Goal: Task Accomplishment & Management: Use online tool/utility

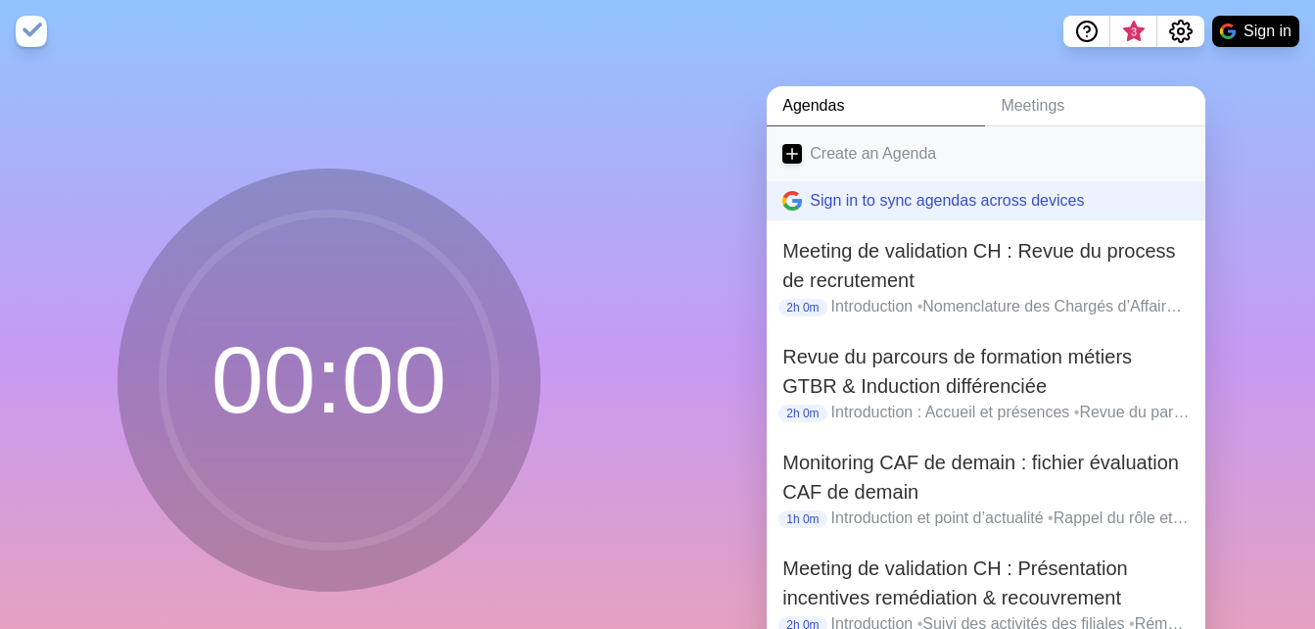
drag, startPoint x: 0, startPoint y: 0, endPoint x: 865, endPoint y: 164, distance: 881.0
click at [865, 164] on link "Create an Agenda" at bounding box center [986, 153] width 439 height 55
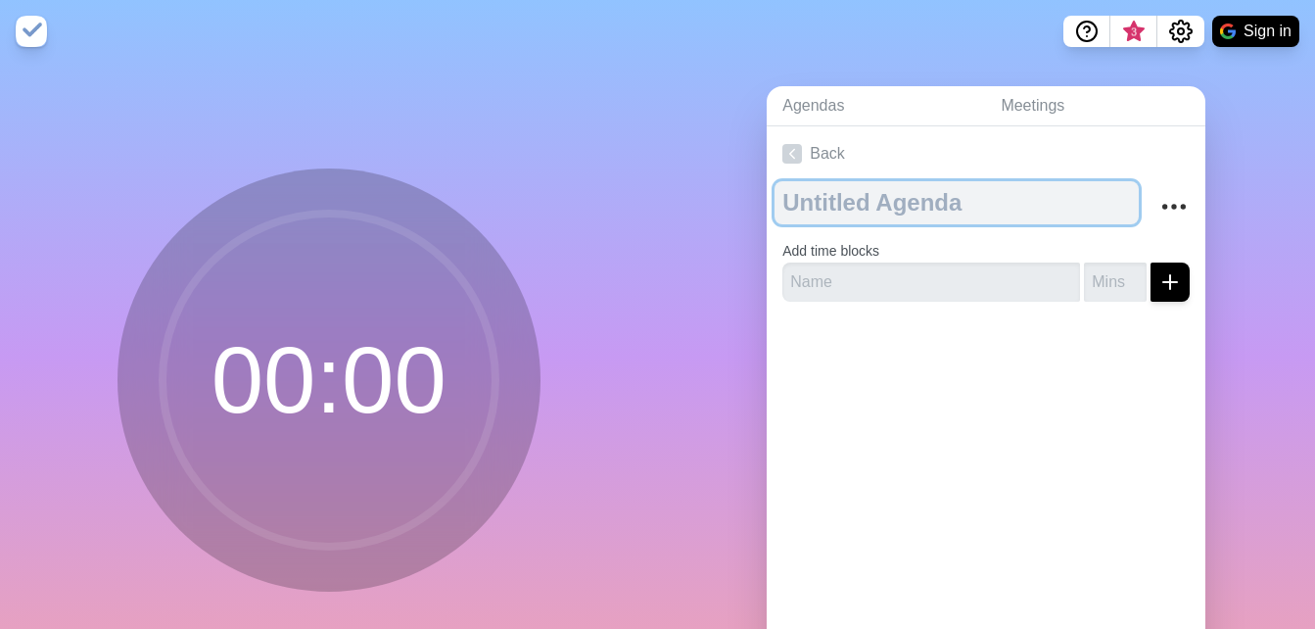
click at [862, 209] on textarea at bounding box center [956, 202] width 364 height 43
paste textarea "Meeting CH : préparation du meeting DCHCOM et Planning des activités de la team…"
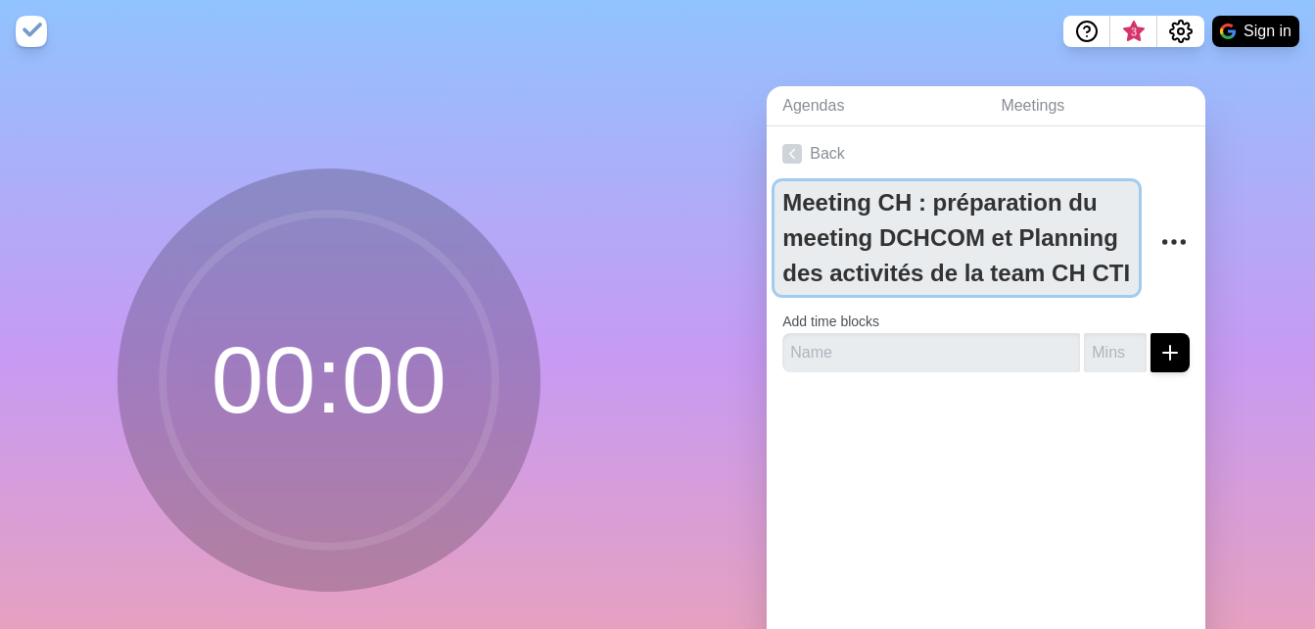
type textarea "Meeting CH : préparation du meeting DCHCOM et Planning des activités de la team…"
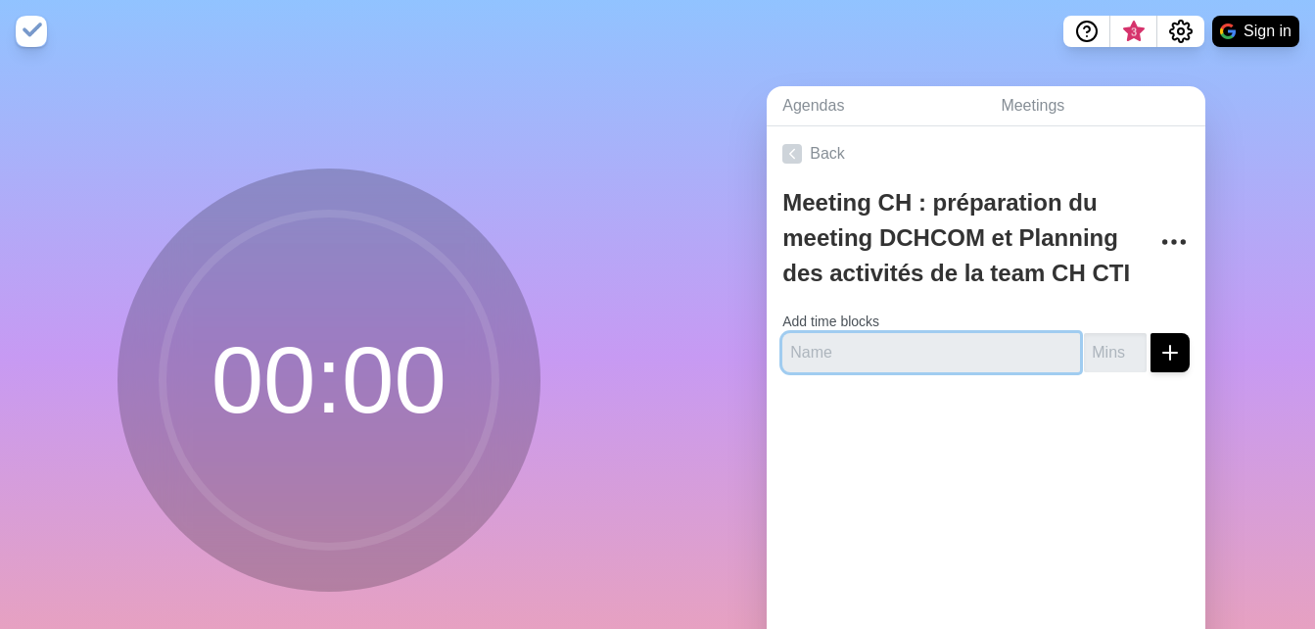
click at [813, 350] on input "text" at bounding box center [931, 352] width 298 height 39
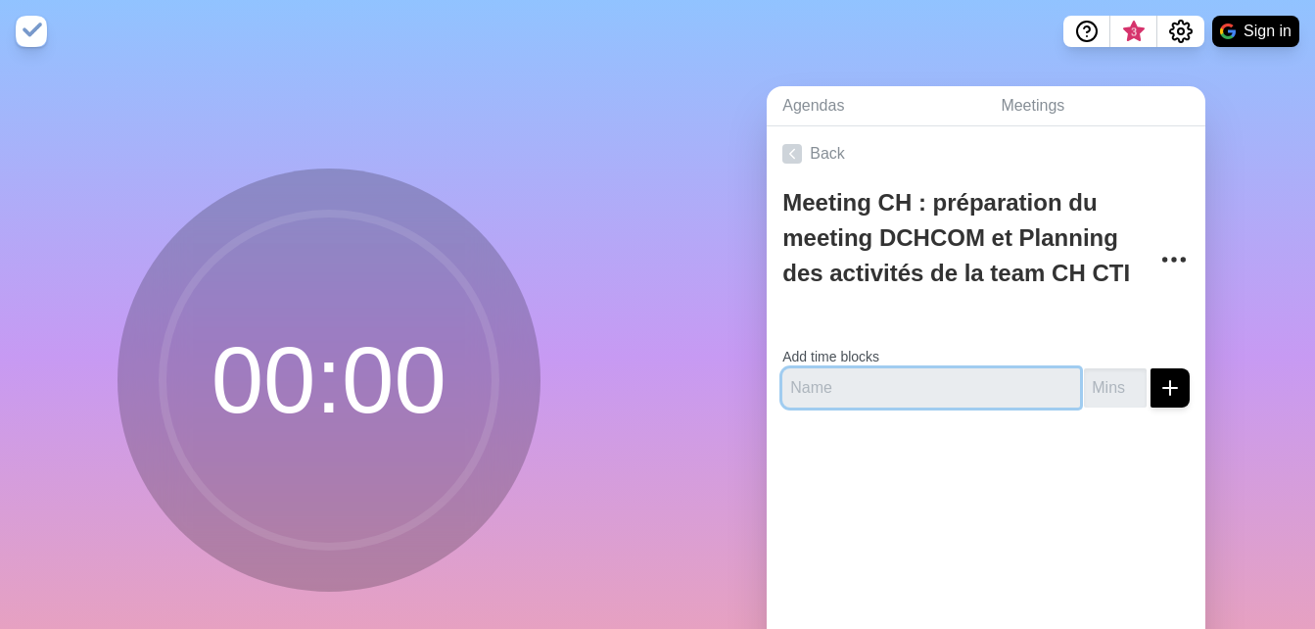
click at [809, 392] on input "text" at bounding box center [931, 387] width 298 height 39
type input "Introduction"
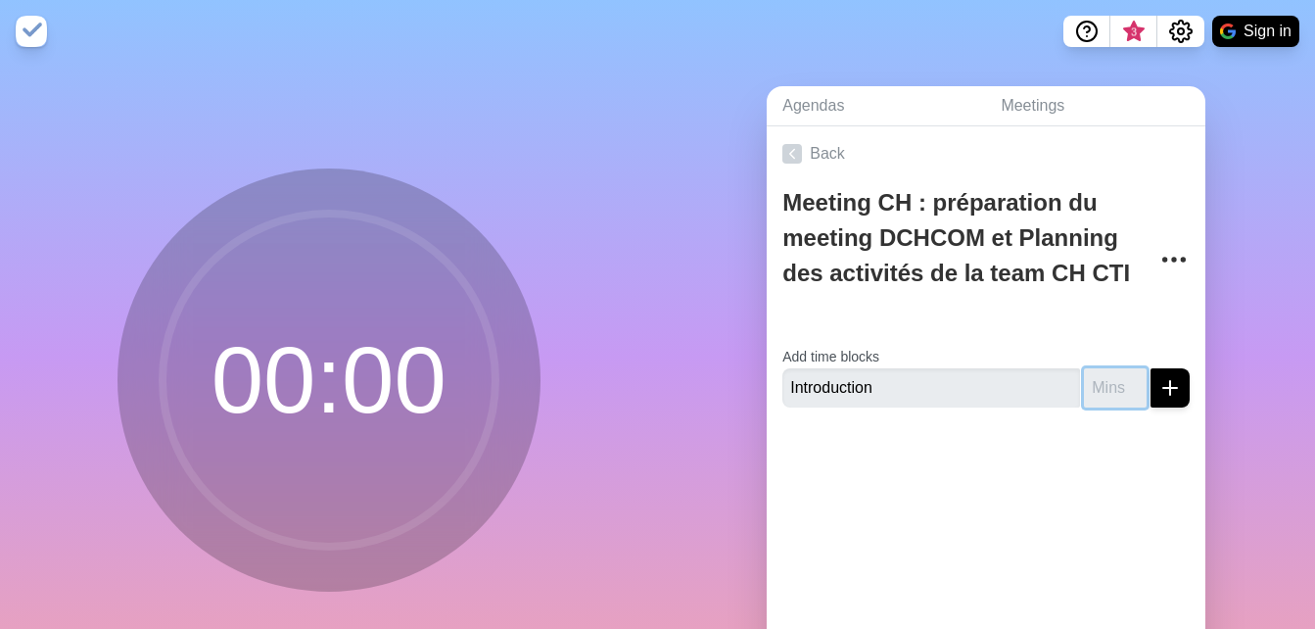
click at [1084, 393] on input "number" at bounding box center [1115, 387] width 63 height 39
type input "15"
click at [1164, 385] on button "submit" at bounding box center [1169, 387] width 39 height 39
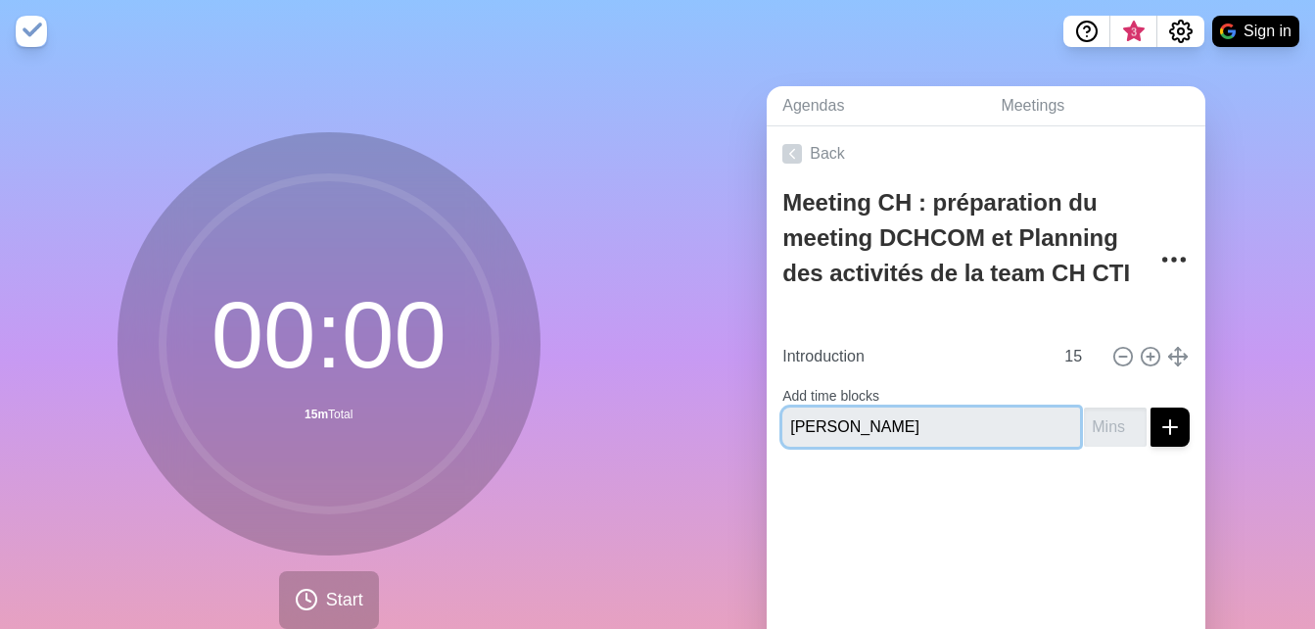
type input "[PERSON_NAME]"
click at [1091, 431] on input "number" at bounding box center [1115, 426] width 63 height 39
type input "30"
click at [1150, 407] on button "submit" at bounding box center [1169, 426] width 39 height 39
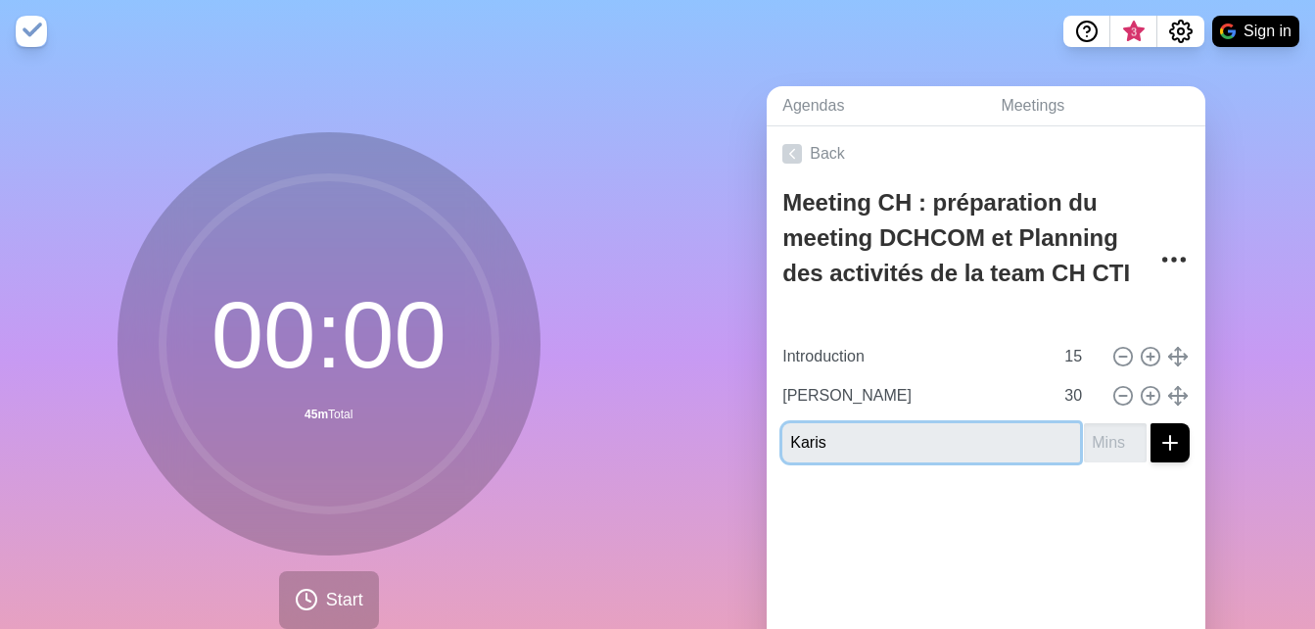
type input "Karis"
click at [1084, 452] on input "number" at bounding box center [1115, 442] width 63 height 39
click at [1084, 449] on input "number" at bounding box center [1115, 442] width 63 height 39
type input "30"
click at [1150, 423] on button "submit" at bounding box center [1169, 442] width 39 height 39
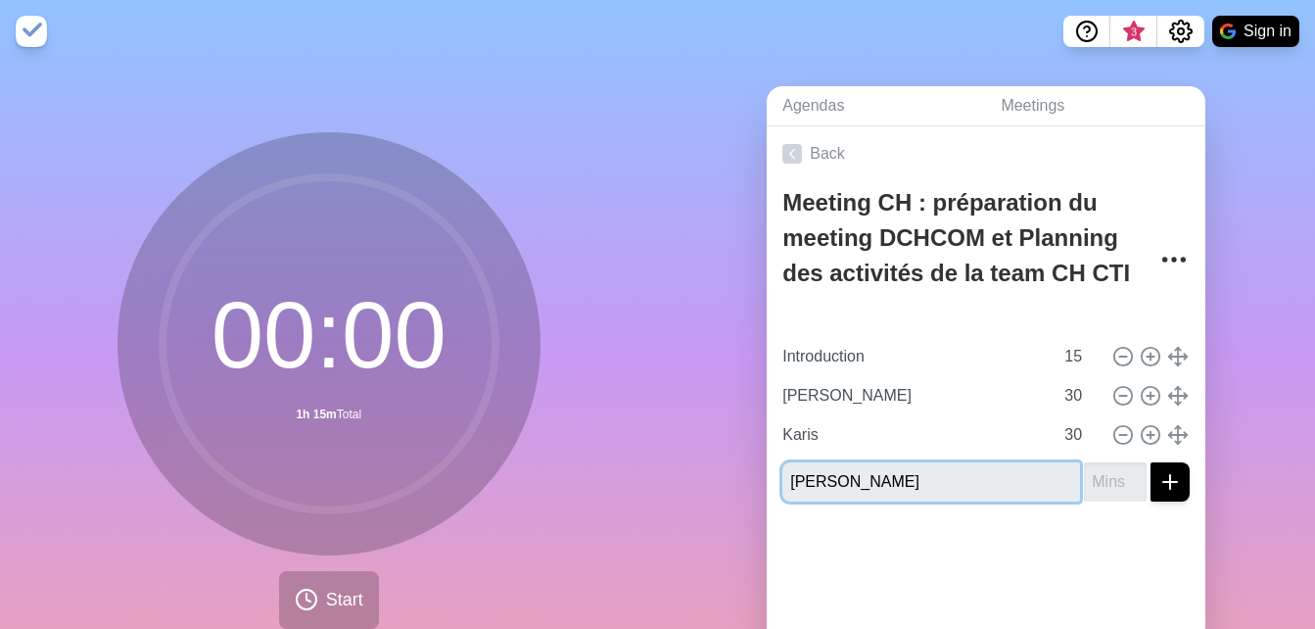
type input "[PERSON_NAME]"
click at [1093, 483] on input "number" at bounding box center [1115, 481] width 63 height 39
type input "30"
click at [1150, 462] on button "submit" at bounding box center [1169, 481] width 39 height 39
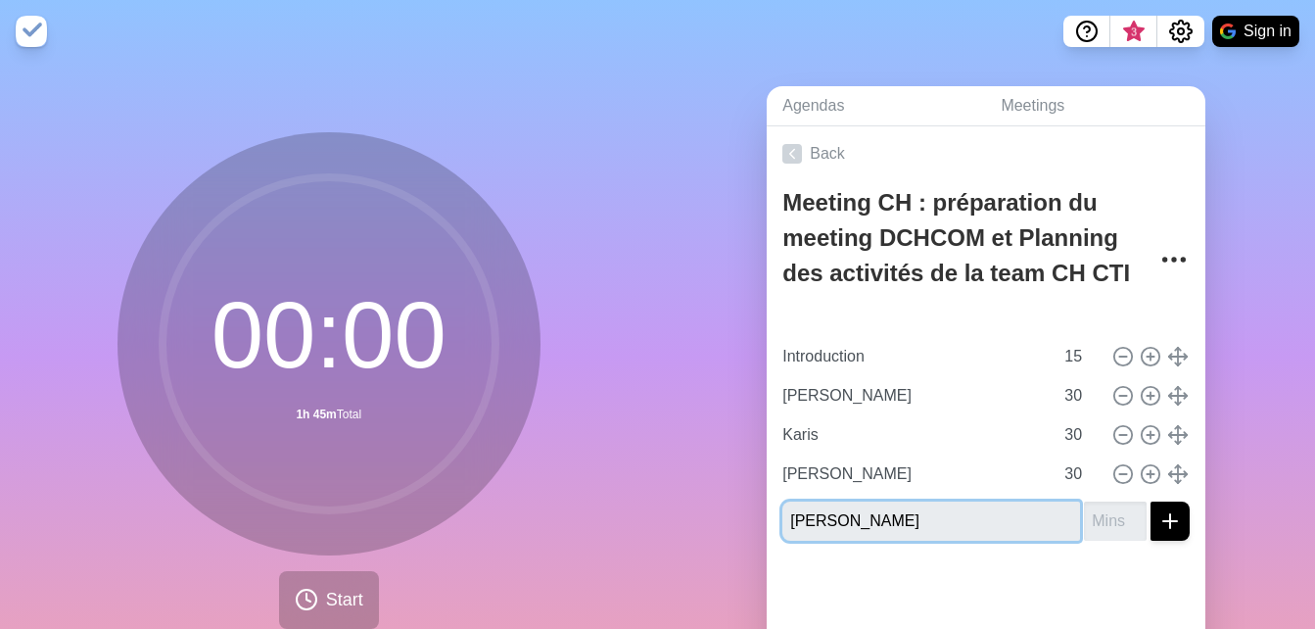
type input "[PERSON_NAME]"
click at [1084, 522] on input "number" at bounding box center [1115, 520] width 63 height 39
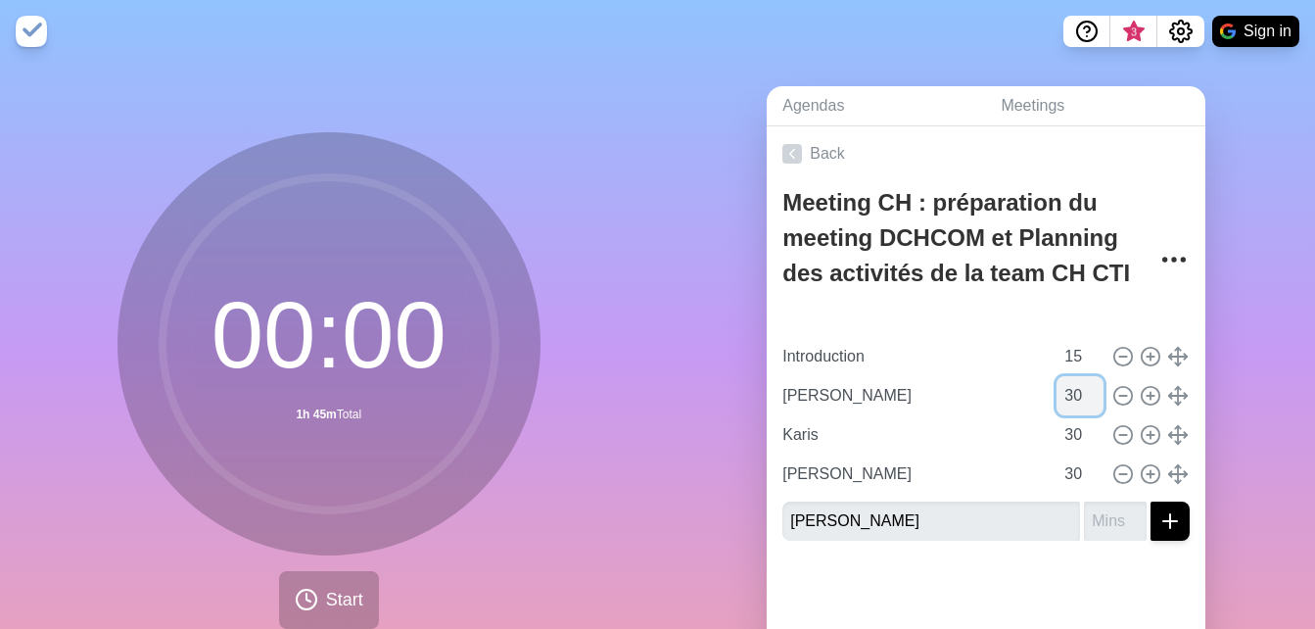
click at [1056, 396] on input "30" at bounding box center [1079, 395] width 47 height 39
click at [1061, 395] on input "30" at bounding box center [1079, 395] width 47 height 39
type input "3"
type input "15"
click at [1056, 434] on input "30" at bounding box center [1079, 434] width 47 height 39
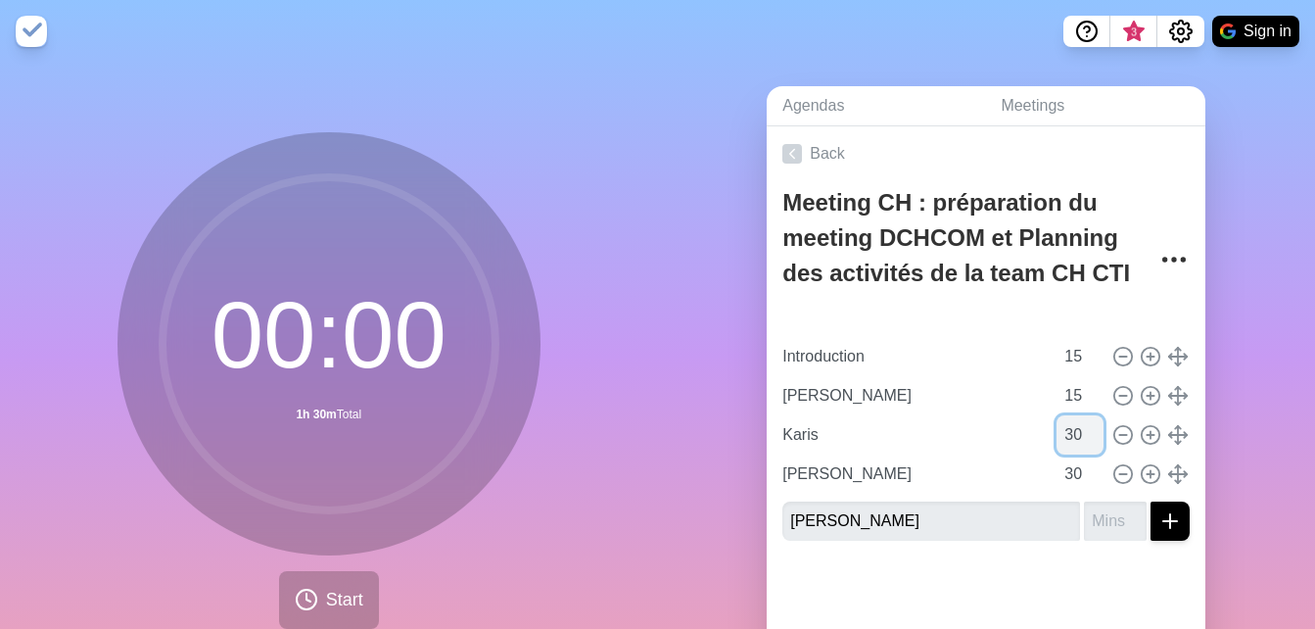
type input "3"
type input "15"
click at [1062, 468] on input "30" at bounding box center [1079, 473] width 47 height 39
type input "3"
type input "15"
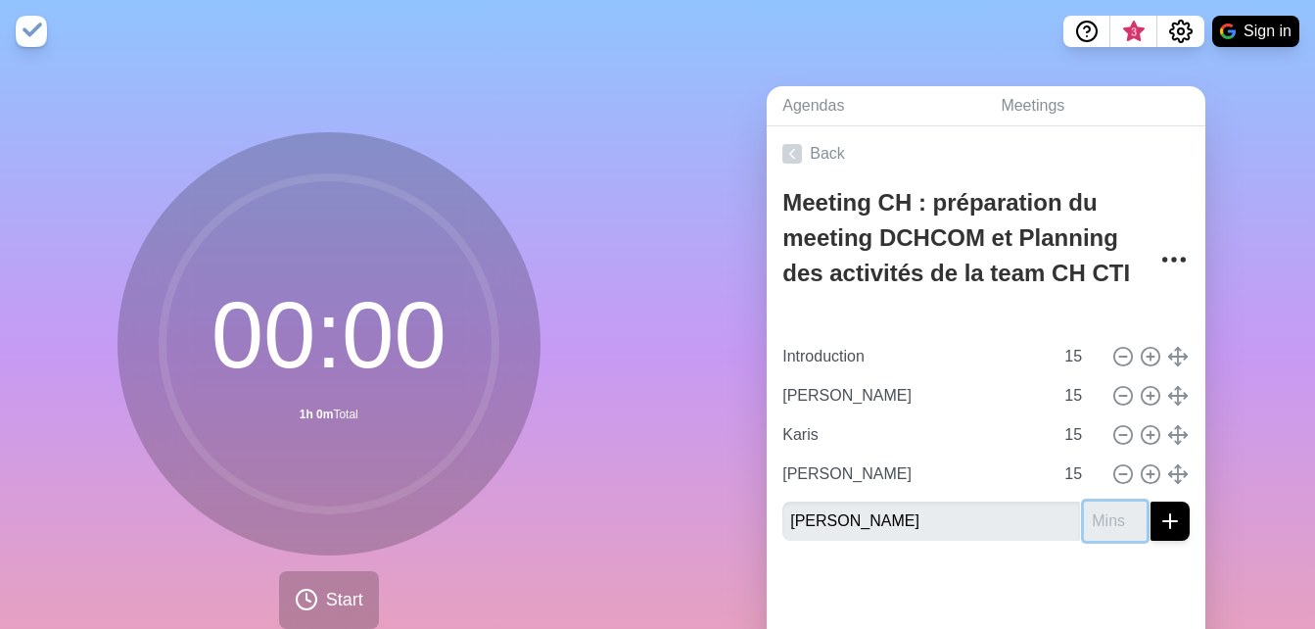
click at [1084, 526] on input "number" at bounding box center [1115, 520] width 63 height 39
type input "15"
click at [1150, 501] on button "submit" at bounding box center [1169, 520] width 39 height 39
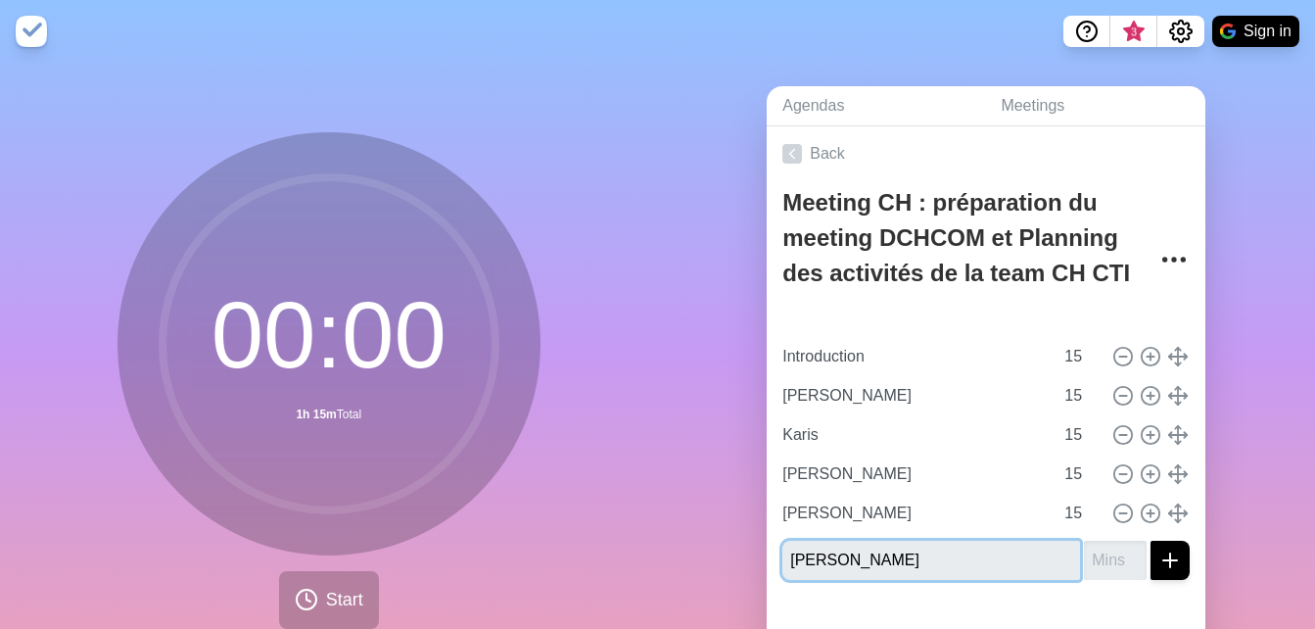
type input "[PERSON_NAME]"
type input "15"
click at [1150, 540] on button "submit" at bounding box center [1169, 559] width 39 height 39
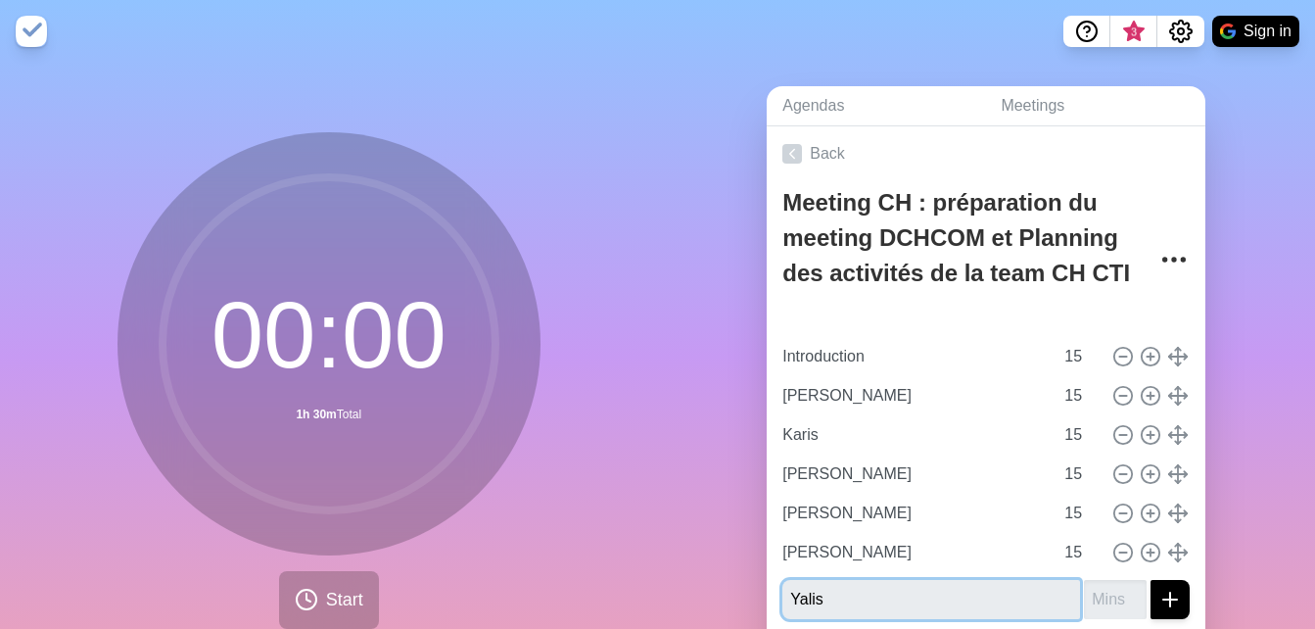
type input "Yalis"
click at [1097, 595] on input "number" at bounding box center [1115, 599] width 63 height 39
type input "15"
click at [1150, 580] on button "submit" at bounding box center [1169, 599] width 39 height 39
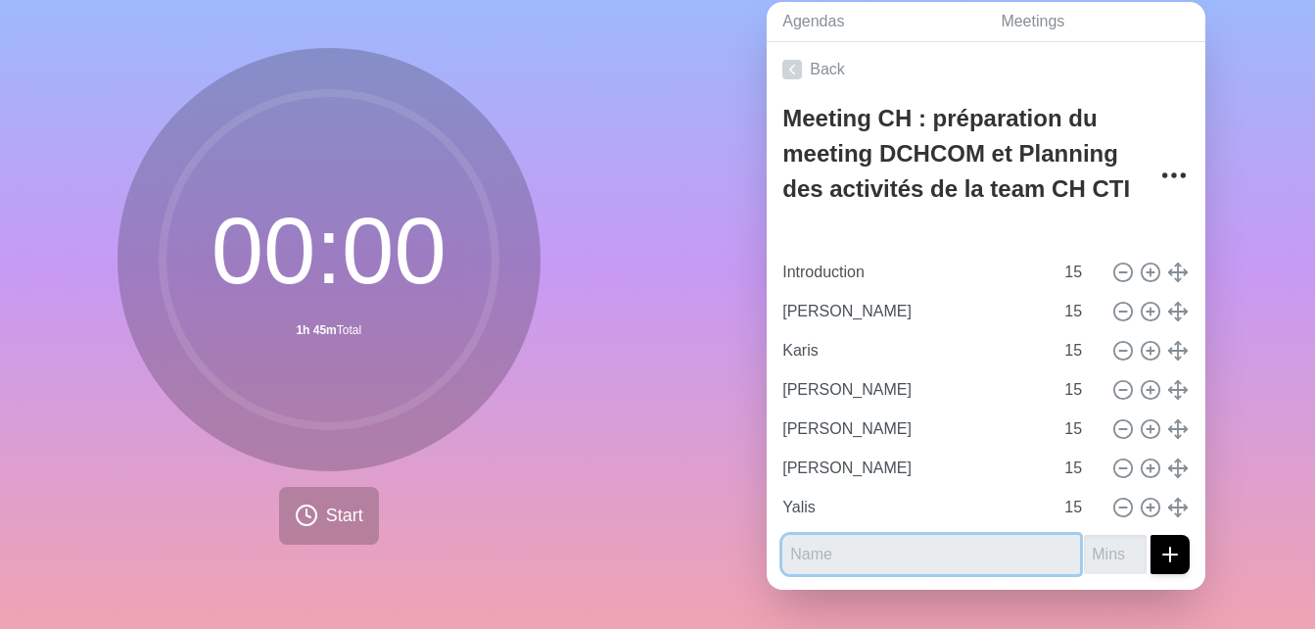
scroll to position [99, 0]
click at [900, 536] on input "text" at bounding box center [931, 554] width 298 height 39
type input "Input & Cloture"
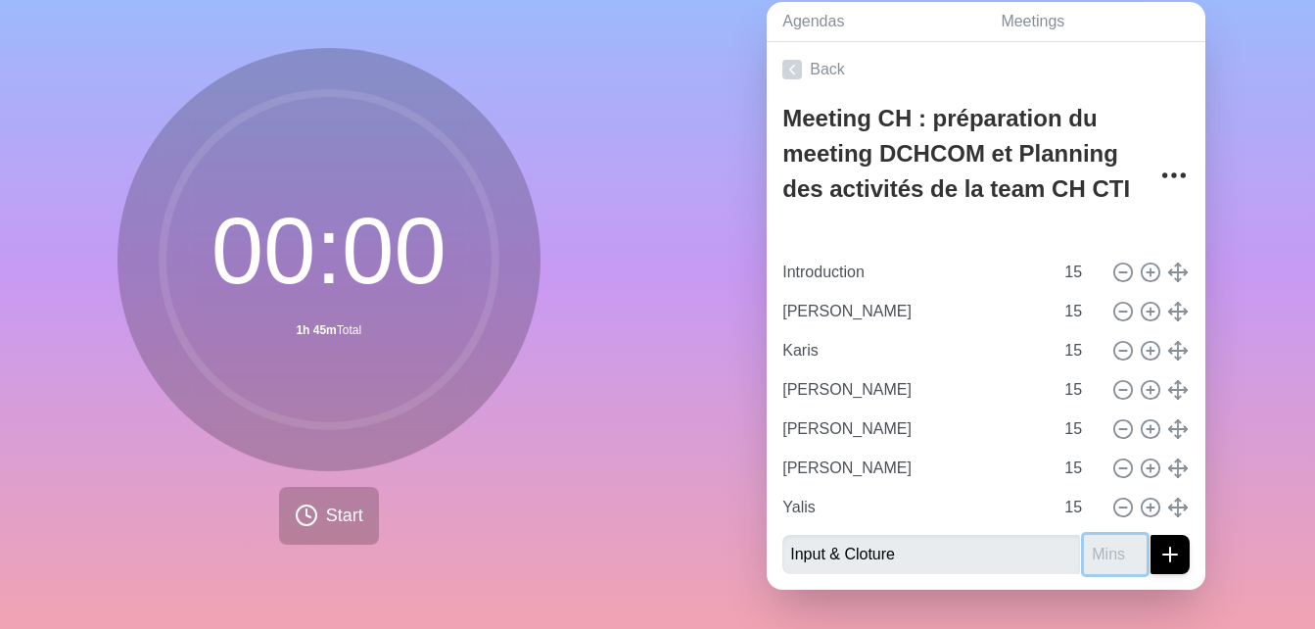
click at [1089, 535] on input "number" at bounding box center [1115, 554] width 63 height 39
type input "15"
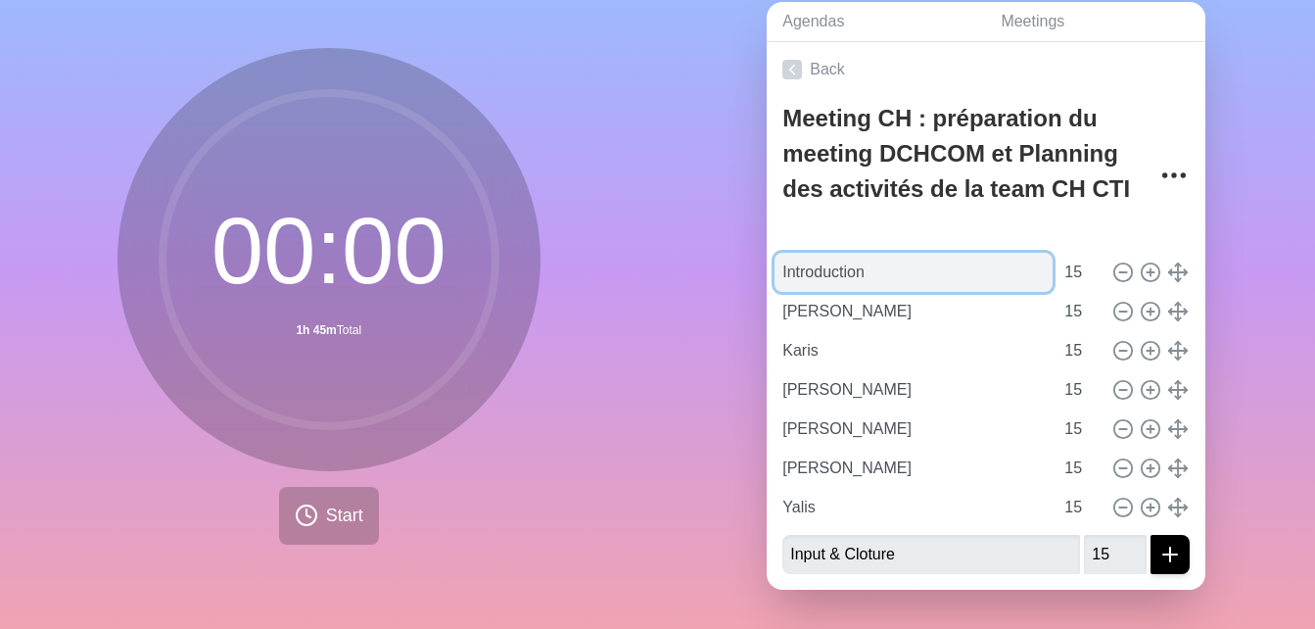
click at [922, 263] on input "Introduction" at bounding box center [913, 272] width 278 height 39
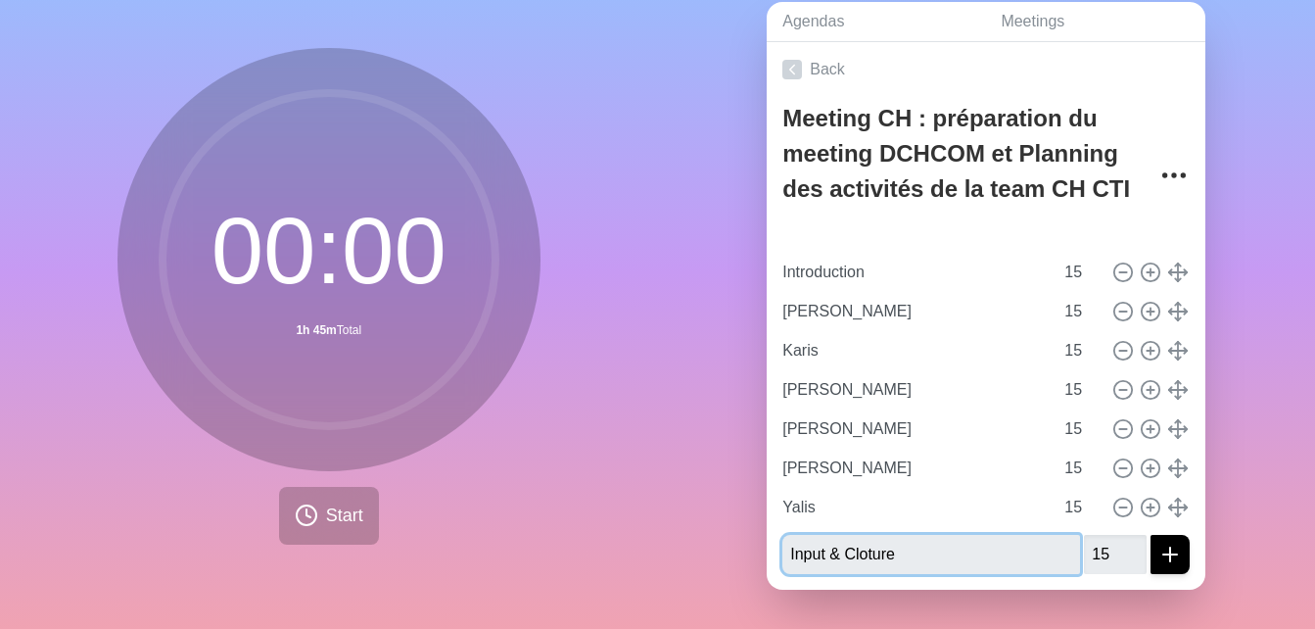
click at [951, 551] on input "Input & Cloture" at bounding box center [931, 554] width 298 height 39
click at [1150, 535] on button "submit" at bounding box center [1169, 554] width 39 height 39
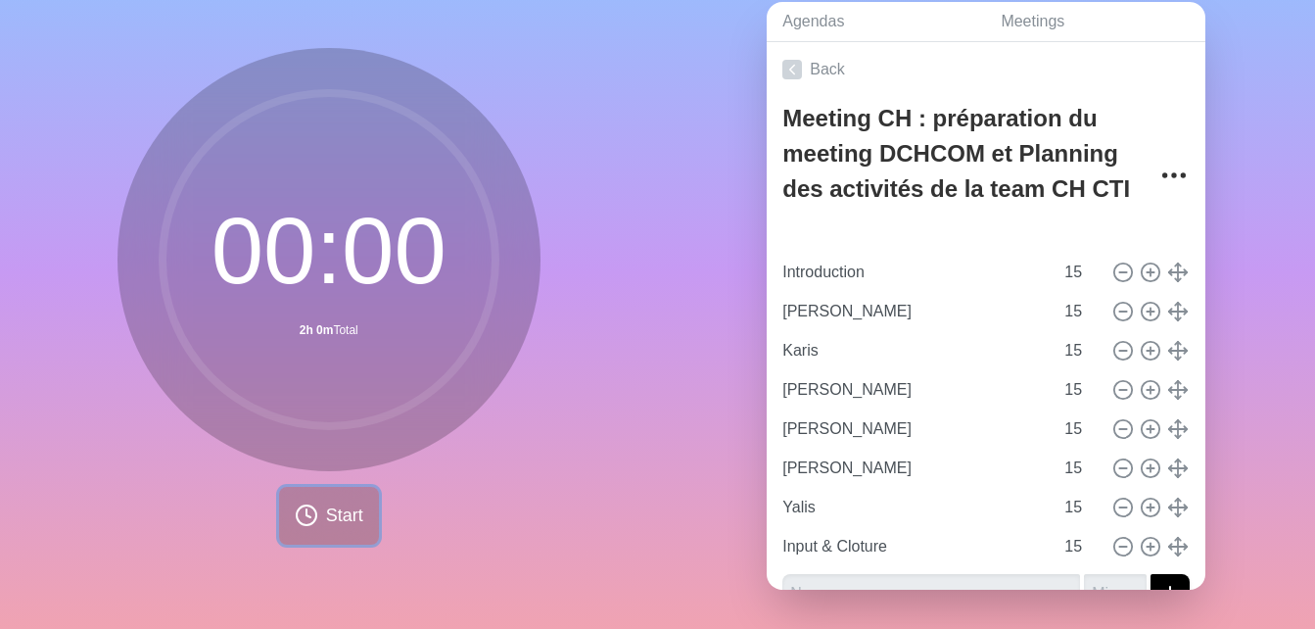
click at [341, 510] on span "Start" at bounding box center [344, 515] width 37 height 26
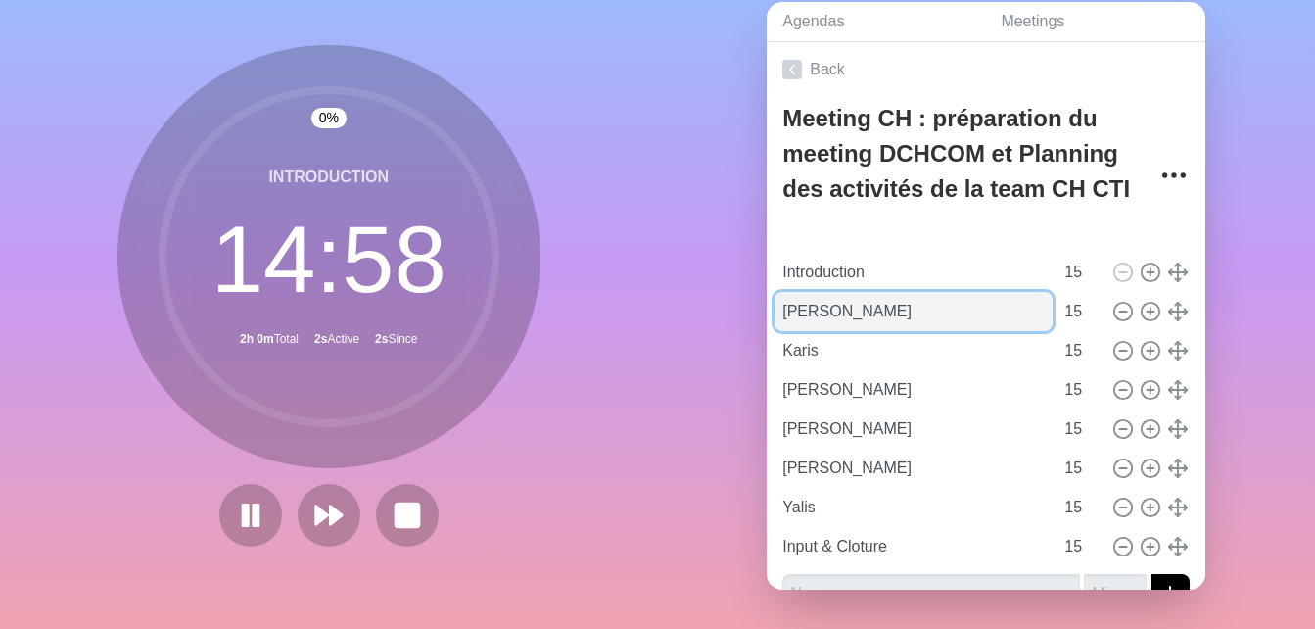
click at [805, 301] on input "[PERSON_NAME]" at bounding box center [913, 311] width 278 height 39
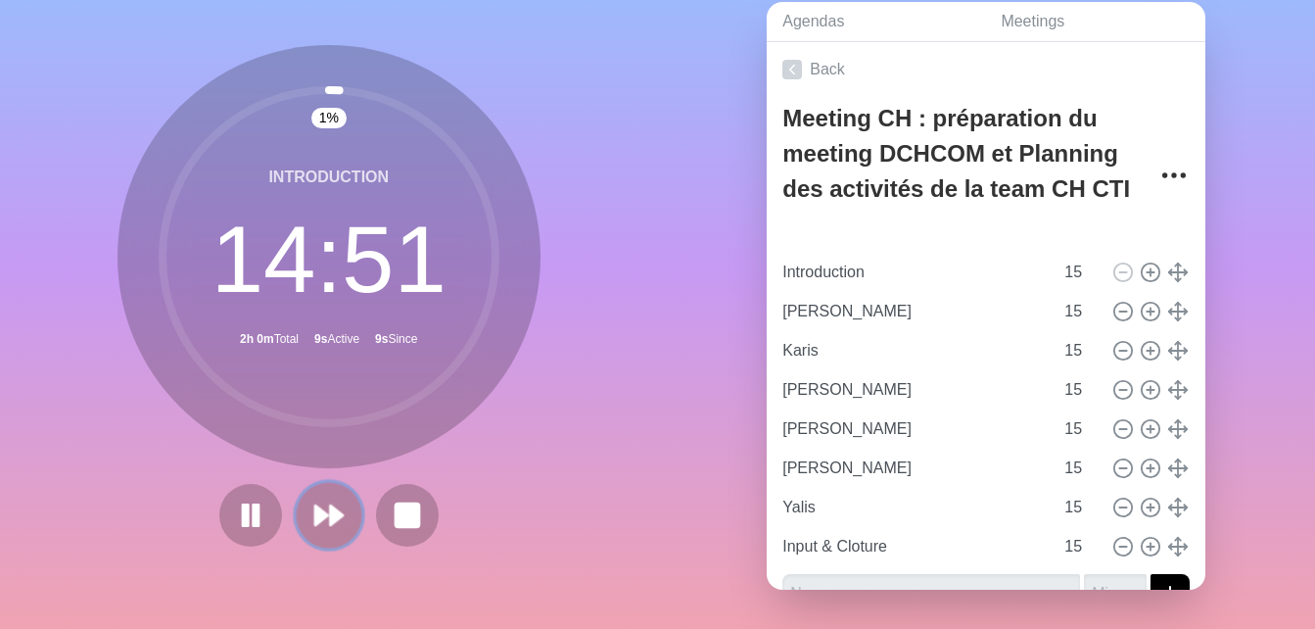
click at [330, 512] on polygon at bounding box center [336, 515] width 13 height 20
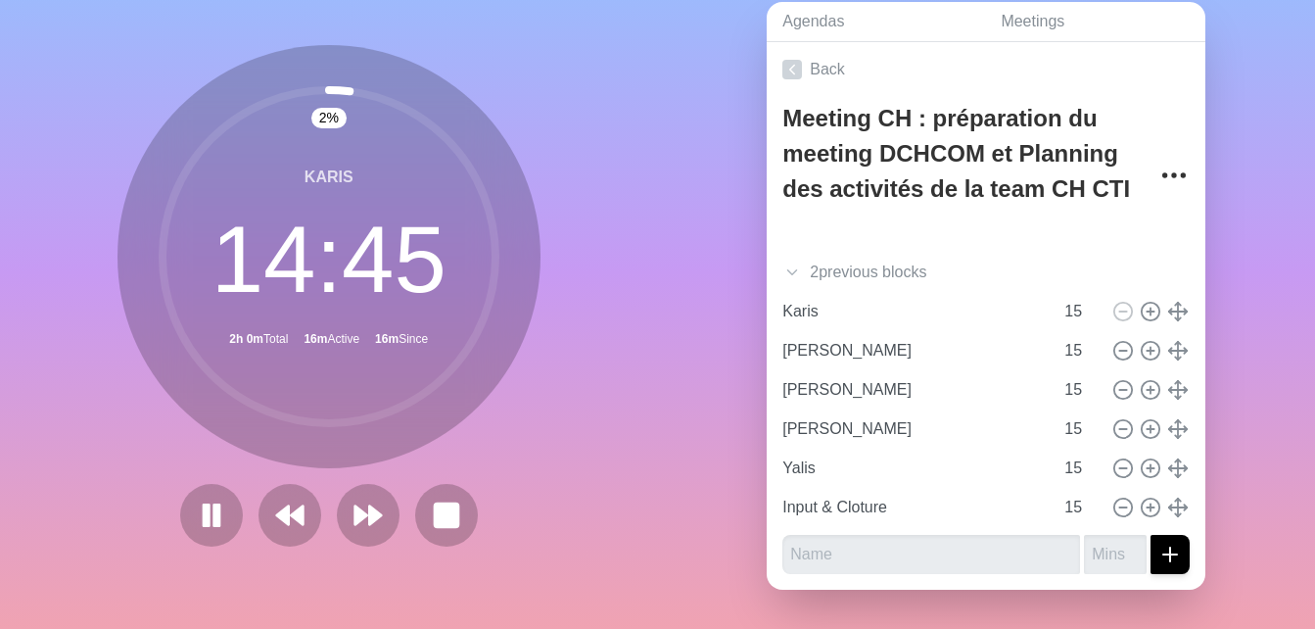
click at [1273, 107] on div "Agendas Meetings Back Meeting CH : préparation du meeting DCHCOM et Planning de…" at bounding box center [987, 303] width 658 height 650
click at [79, 408] on div "15 % Karis 12 : 47 2h 0m Total 18m Active 18m Since" at bounding box center [329, 303] width 658 height 650
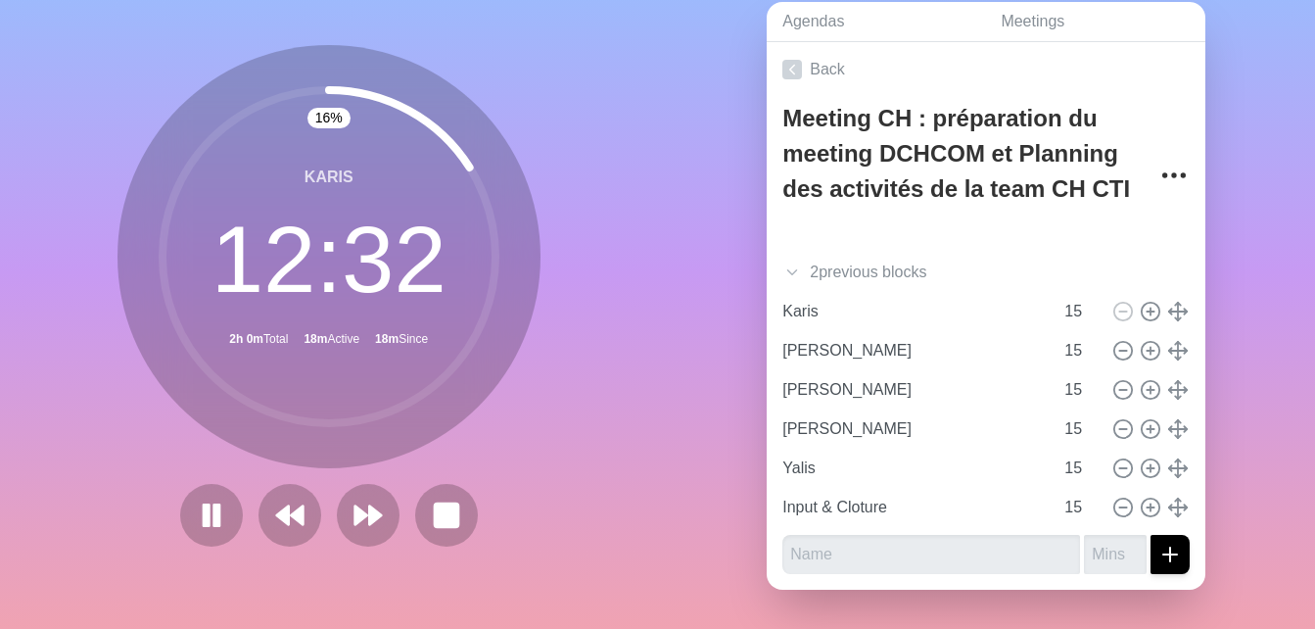
click at [1248, 344] on div "Agendas Meetings Back Meeting CH : préparation du meeting DCHCOM et Planning de…" at bounding box center [987, 303] width 658 height 650
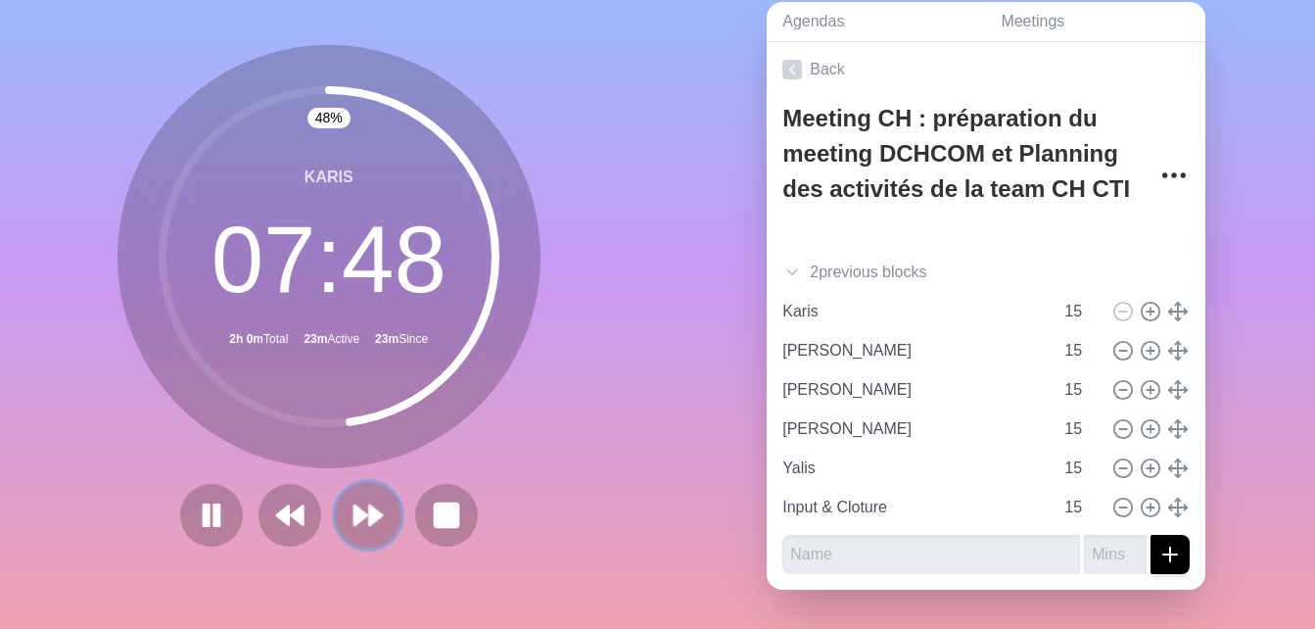
click at [356, 511] on icon at bounding box center [367, 514] width 33 height 33
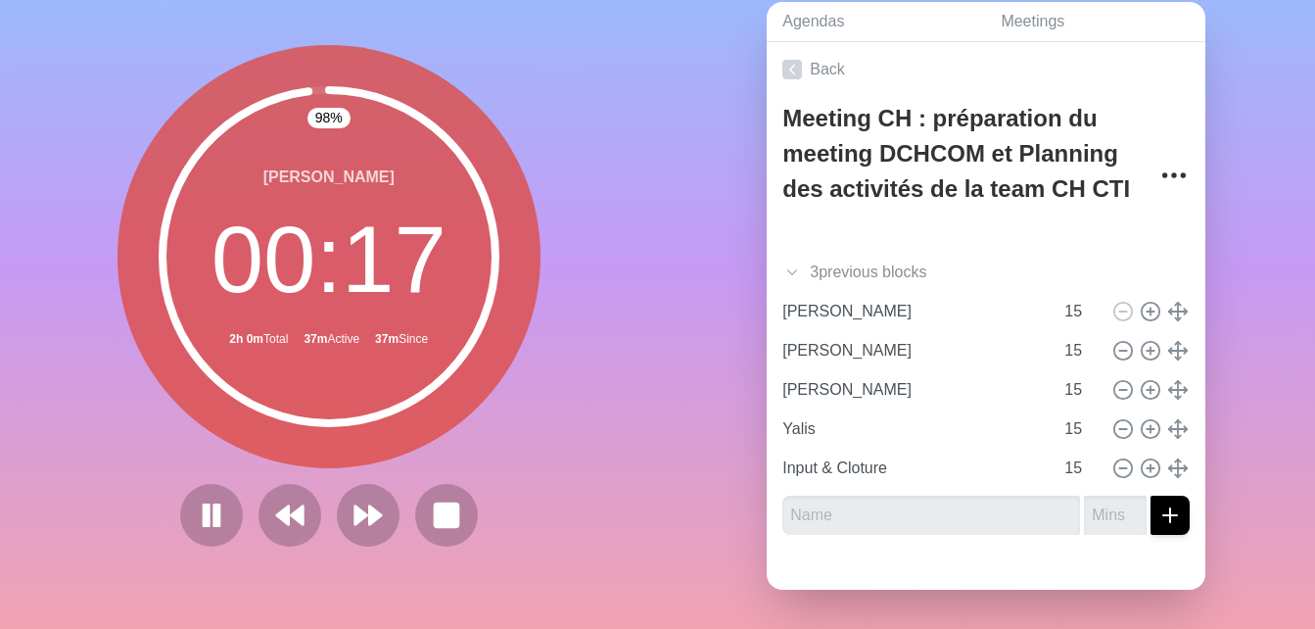
click at [1227, 60] on div "Agendas Meetings Back Meeting CH : préparation du meeting DCHCOM et Planning de…" at bounding box center [987, 303] width 658 height 650
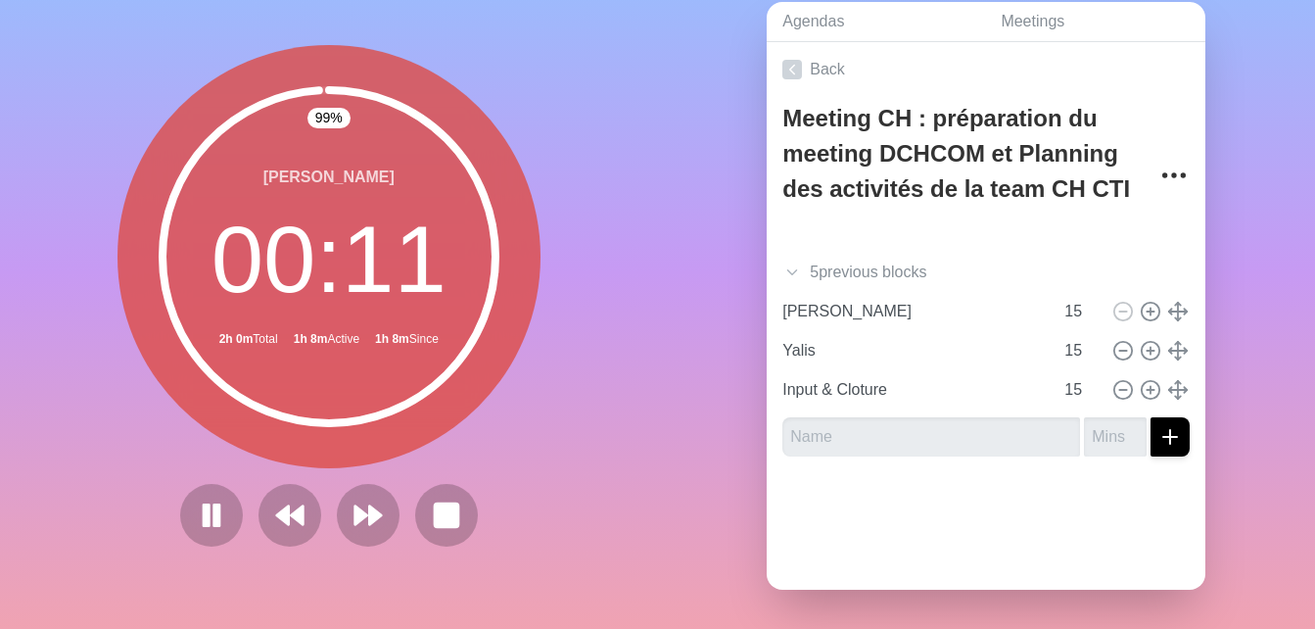
click at [56, 283] on div "99 % [PERSON_NAME] 00 : 11 2h 0m Total 1h 8m Active 1h 8m Since" at bounding box center [329, 303] width 658 height 650
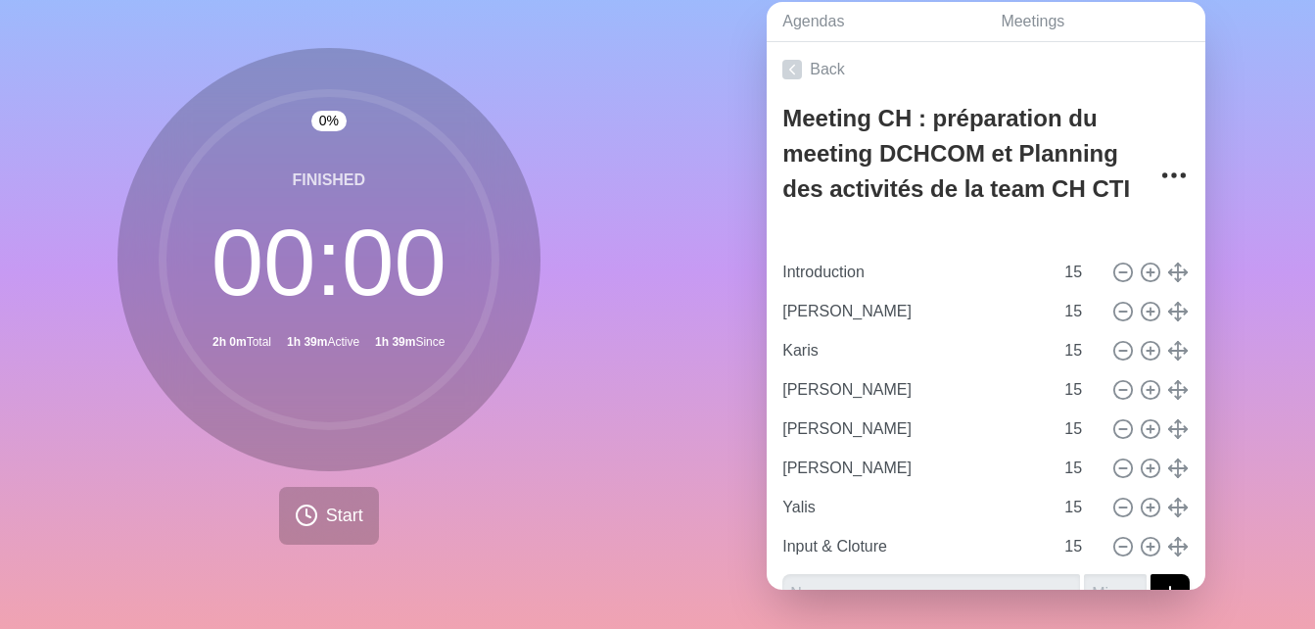
scroll to position [0, 0]
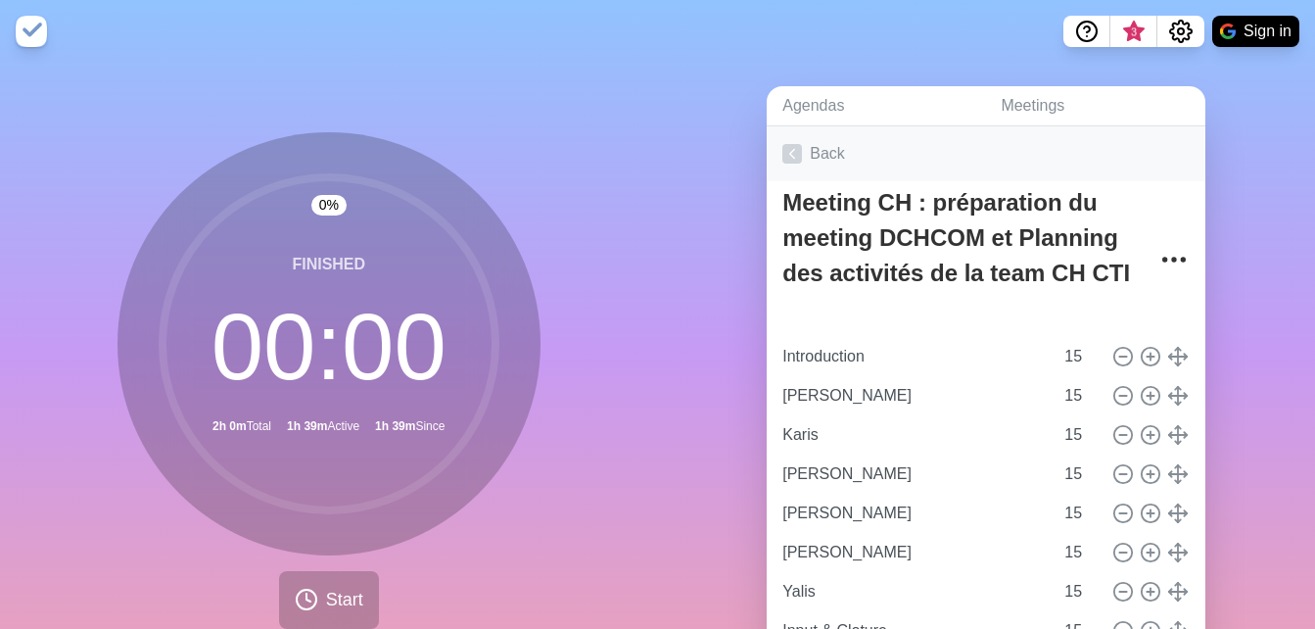
click at [803, 146] on link "Back" at bounding box center [986, 153] width 439 height 55
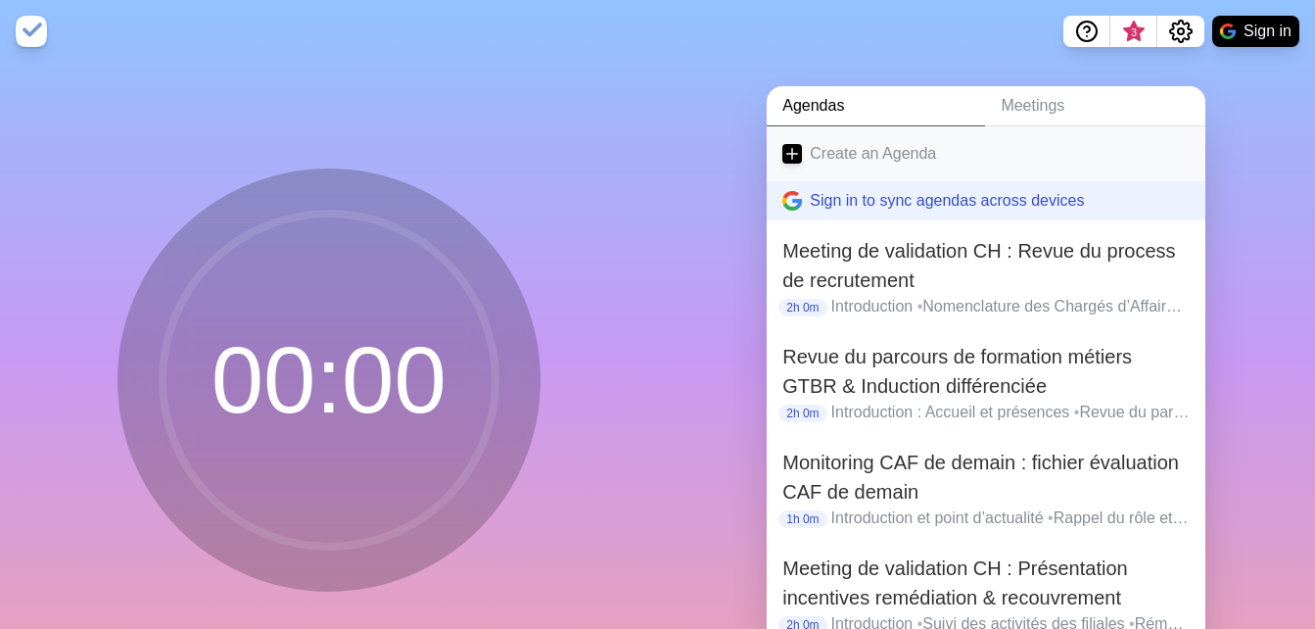
click at [855, 147] on link "Create an Agenda" at bounding box center [986, 153] width 439 height 55
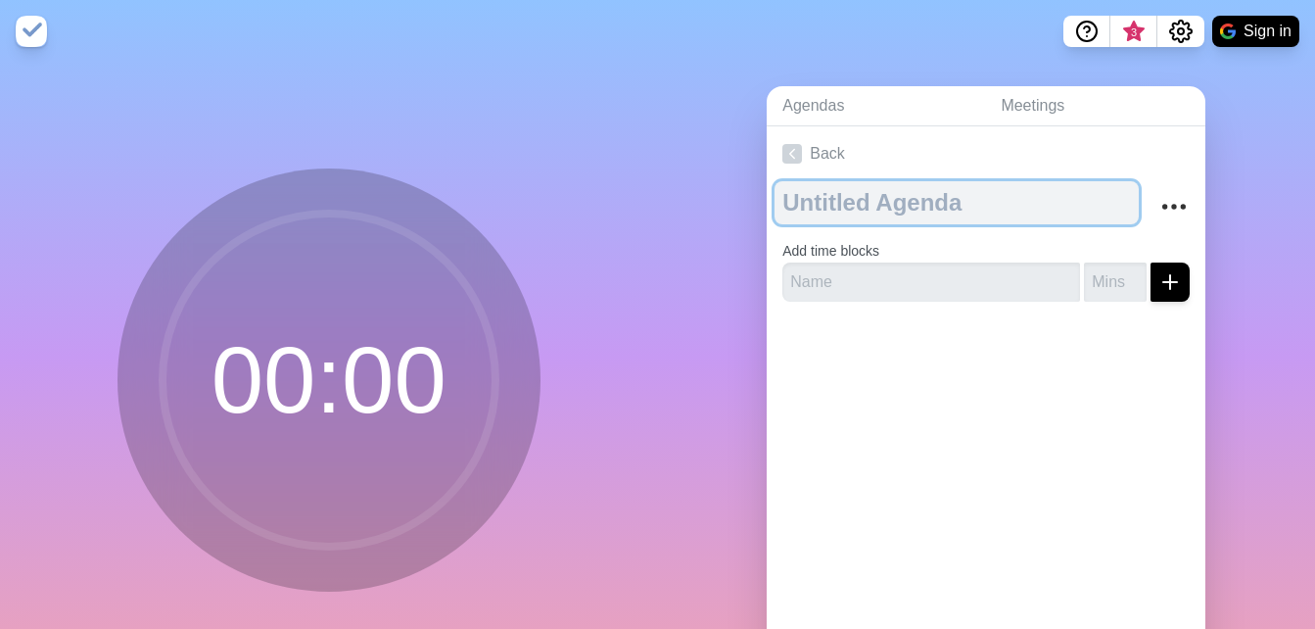
click at [838, 206] on textarea at bounding box center [956, 202] width 364 height 43
paste textarea "Meeting CH : Point d'avancement des projets de groupe ( Colibri/ Phoenix/ Fauco…"
type textarea "Meeting CH : Point d'avancement des projets de groupe ( Colibri/ Phoenix/ Fauco…"
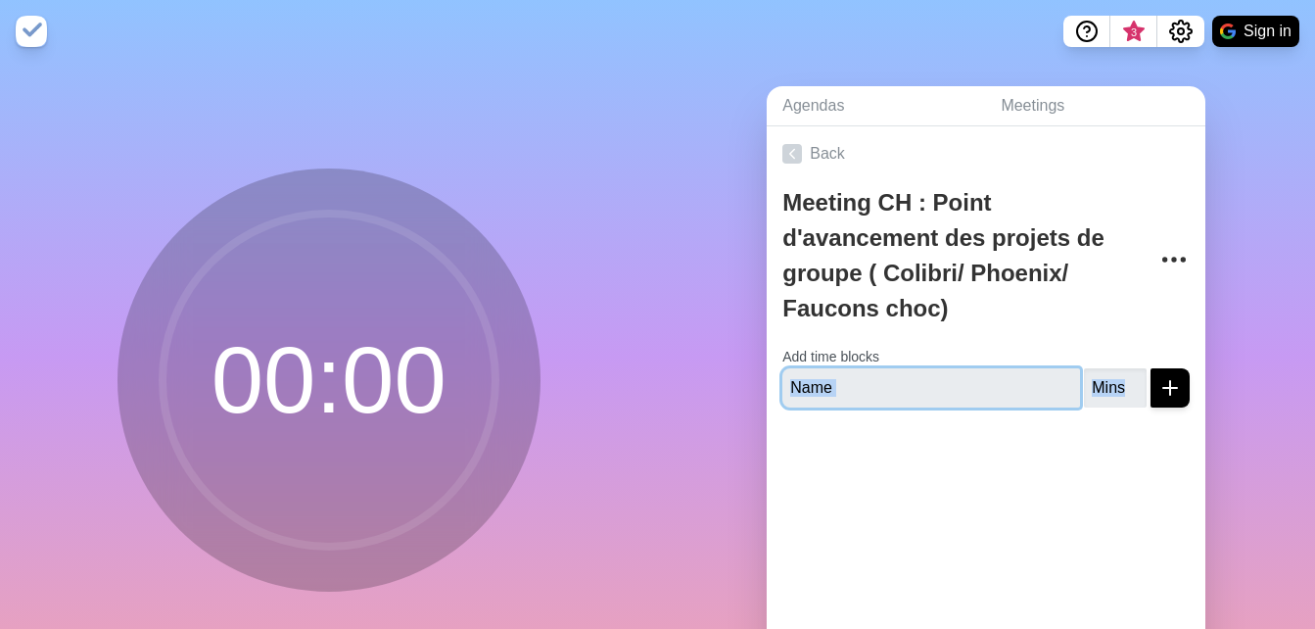
click at [840, 395] on input "text" at bounding box center [931, 387] width 298 height 39
type input "i"
type input "into / Yalis"
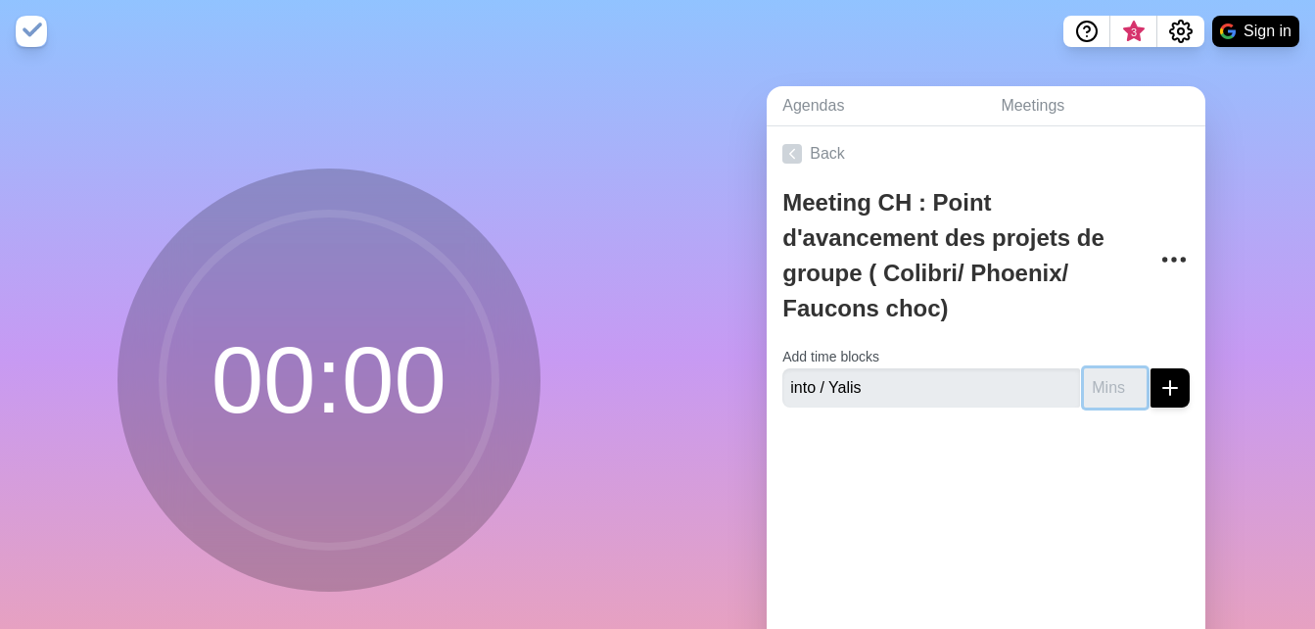
click at [1084, 391] on input "number" at bounding box center [1115, 387] width 63 height 39
type input "10"
click at [1150, 368] on button "submit" at bounding box center [1169, 387] width 39 height 39
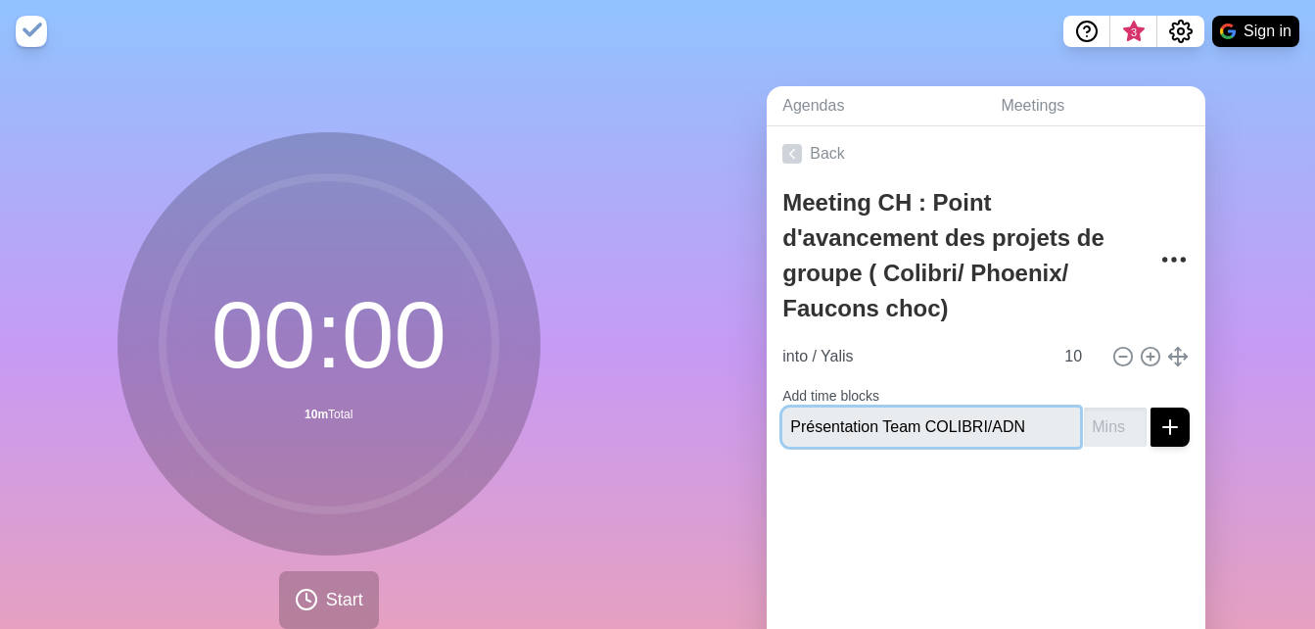
type input "Présentation Team COLIBRI/ADN"
click at [1084, 414] on input "number" at bounding box center [1115, 426] width 63 height 39
type input "25"
click at [1150, 407] on button "submit" at bounding box center [1169, 426] width 39 height 39
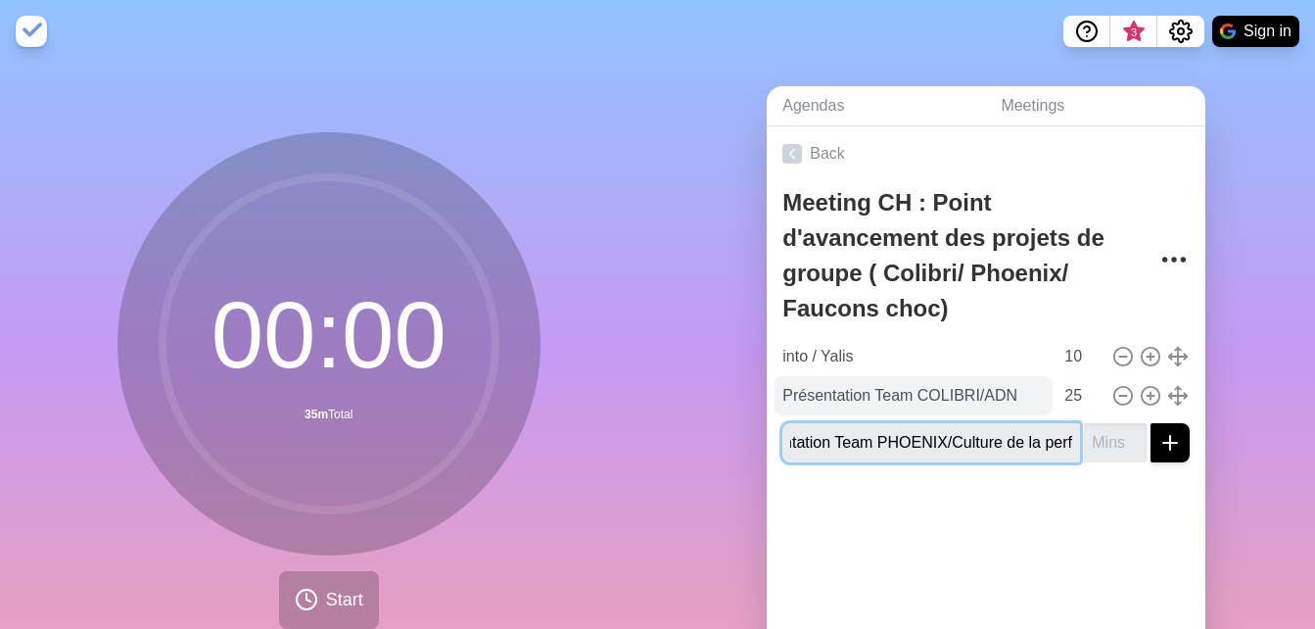
scroll to position [0, 55]
type input "Présentation Team PHOENIX/Culture de la perf"
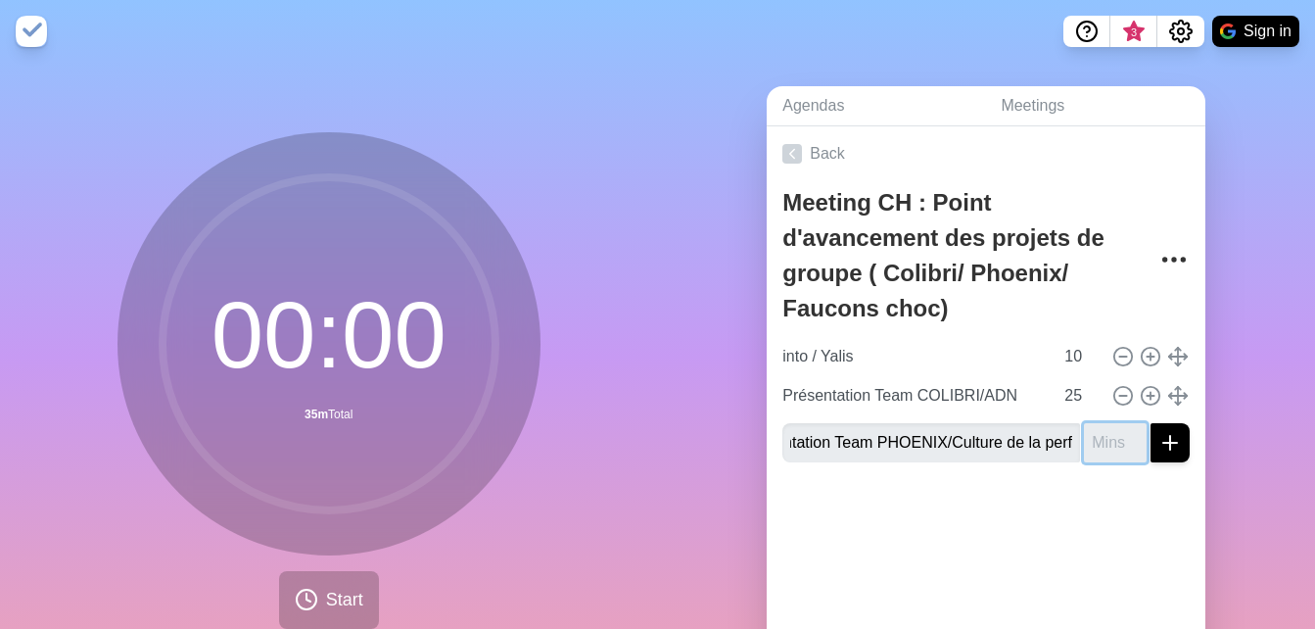
scroll to position [0, 0]
click at [1084, 437] on input "number" at bounding box center [1115, 442] width 63 height 39
type input "25"
click at [1150, 423] on button "submit" at bounding box center [1169, 442] width 39 height 39
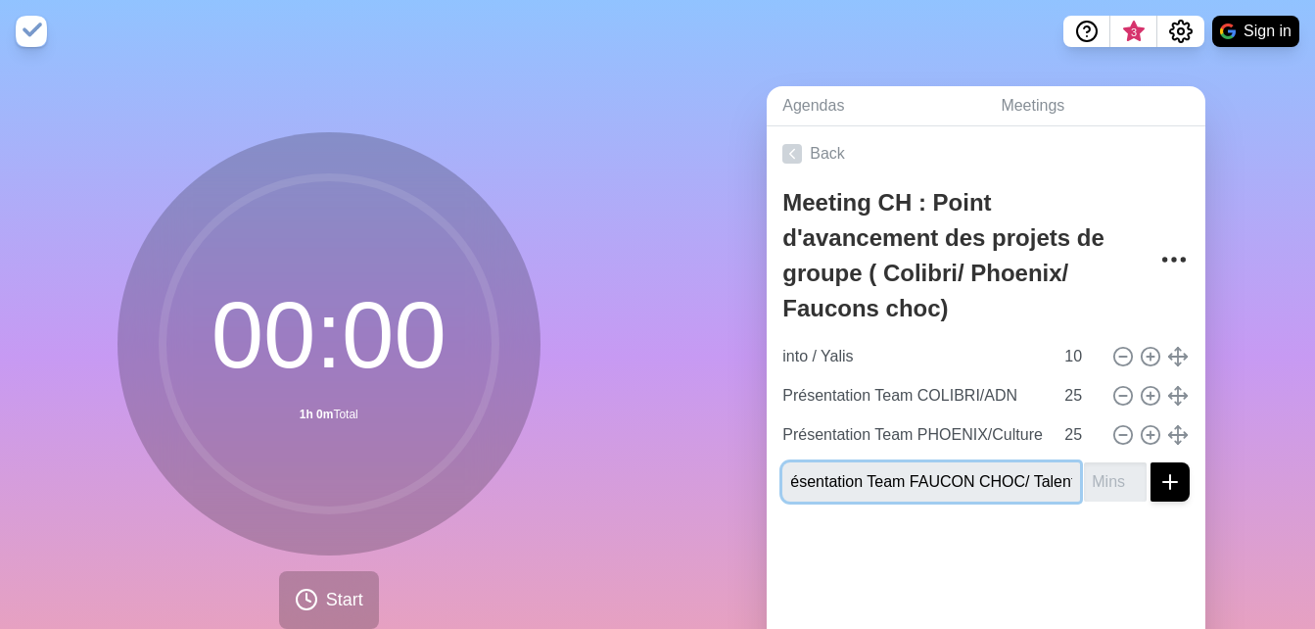
scroll to position [0, 22]
type input "Présentation Team FAUCON CHOC/ Talent"
click at [1150, 462] on button "submit" at bounding box center [1169, 481] width 39 height 39
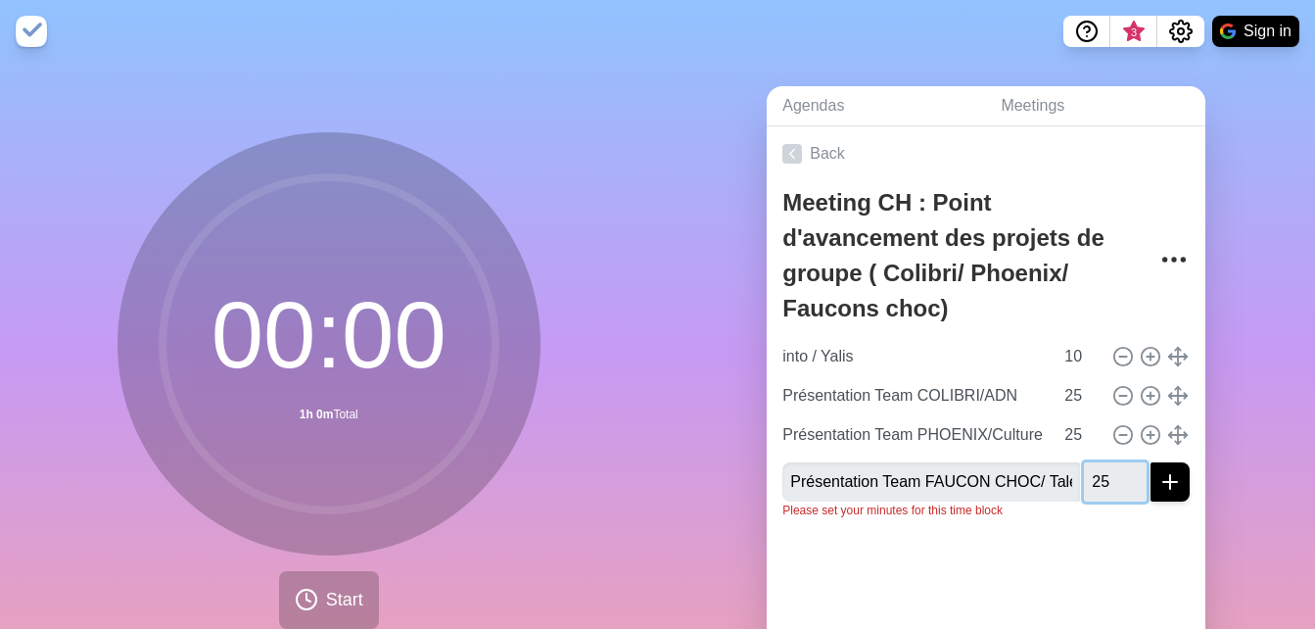
type input "25"
click at [1150, 462] on button "submit" at bounding box center [1169, 481] width 39 height 39
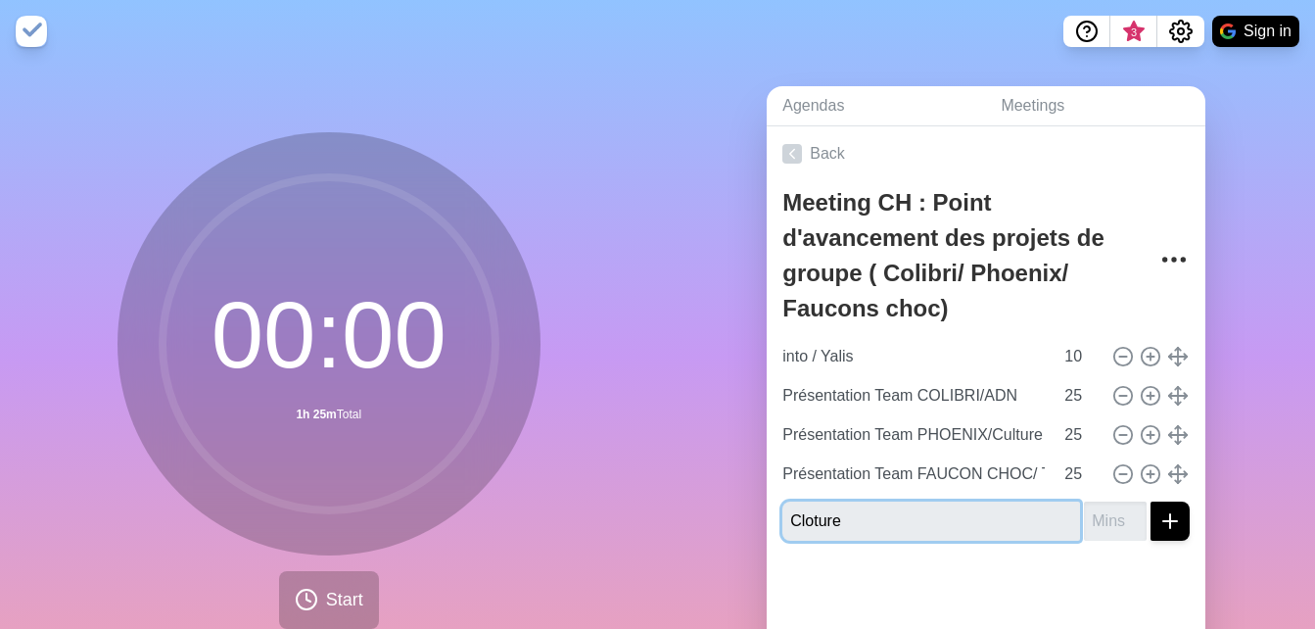
click at [811, 518] on input "Cloture" at bounding box center [931, 520] width 298 height 39
type input "Clôture/Yalis"
click at [1090, 526] on input "number" at bounding box center [1115, 520] width 63 height 39
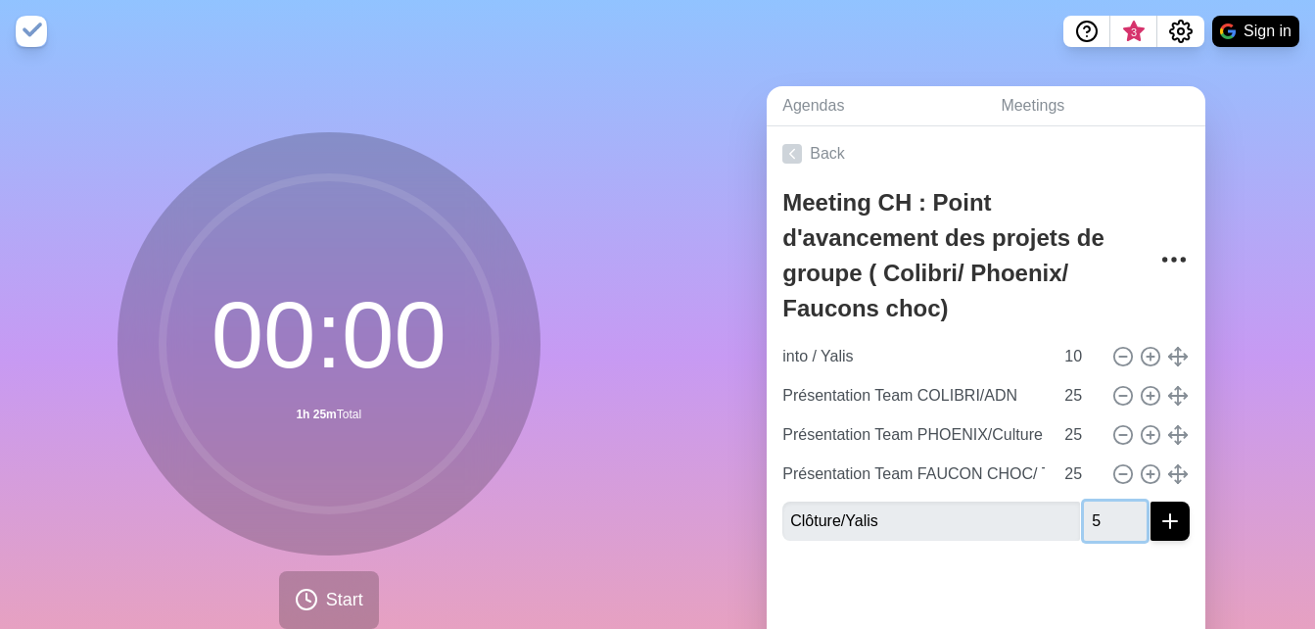
type input "5"
click at [1150, 501] on button "submit" at bounding box center [1169, 520] width 39 height 39
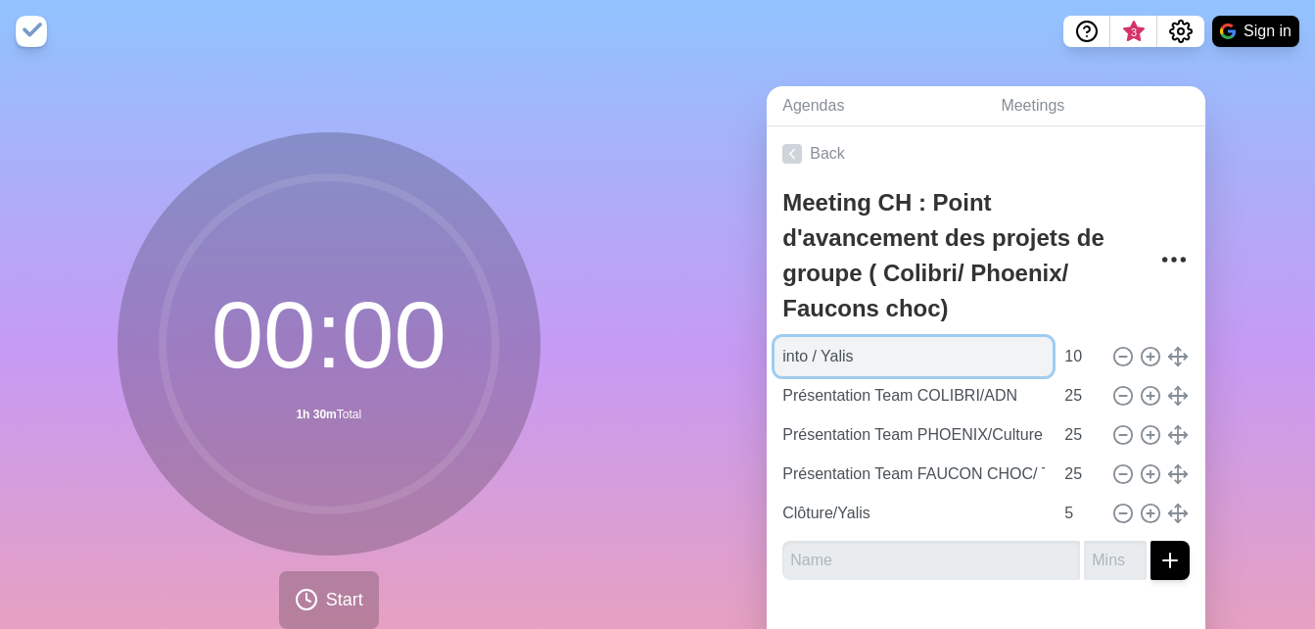
click at [878, 362] on input "into / Yalis" at bounding box center [913, 356] width 278 height 39
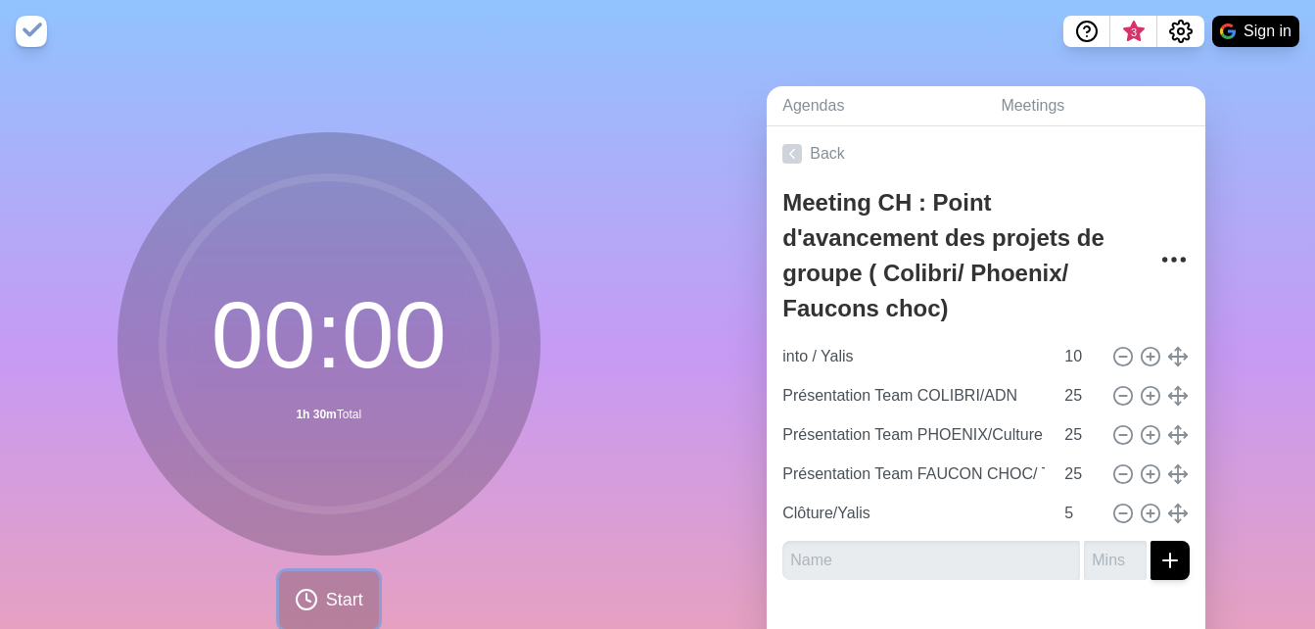
click at [331, 597] on span "Start" at bounding box center [344, 599] width 37 height 26
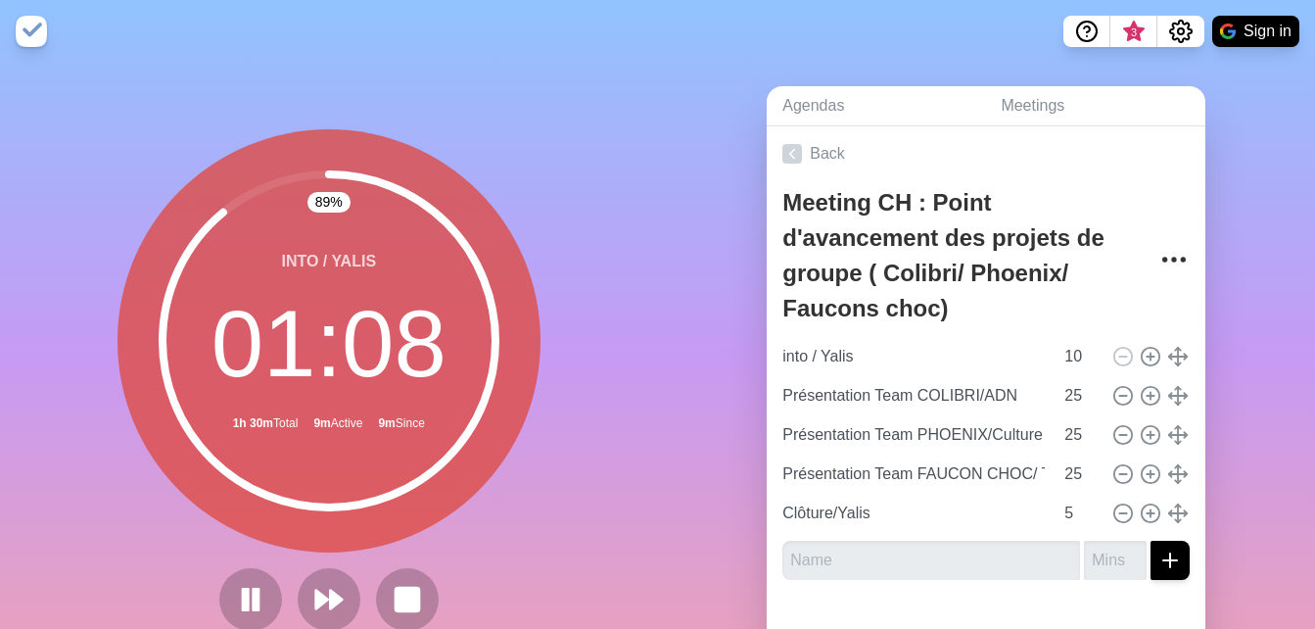
click at [92, 436] on div "89 % into / Yalis 01 : 08 1h 30m Total 9m Active 9m Since" at bounding box center [329, 388] width 658 height 650
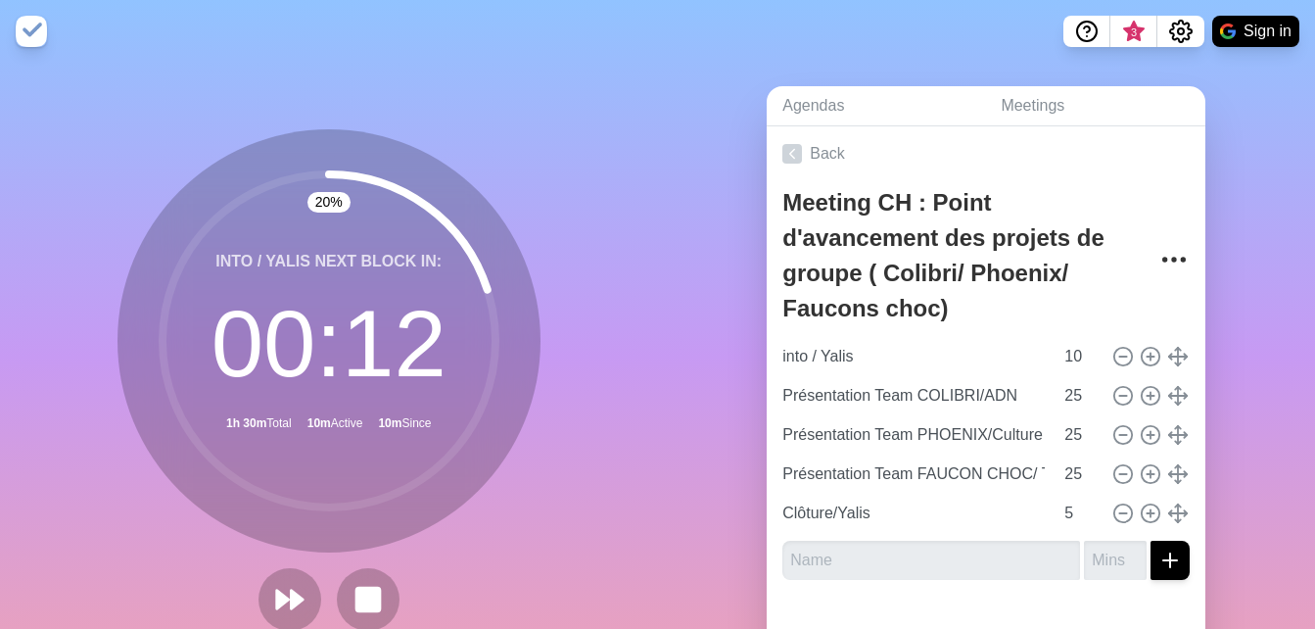
click at [63, 351] on div "20 % into / Yalis Next block in: 00 : 12 1h 30m Total 10m Active 10m Since Break" at bounding box center [329, 388] width 658 height 650
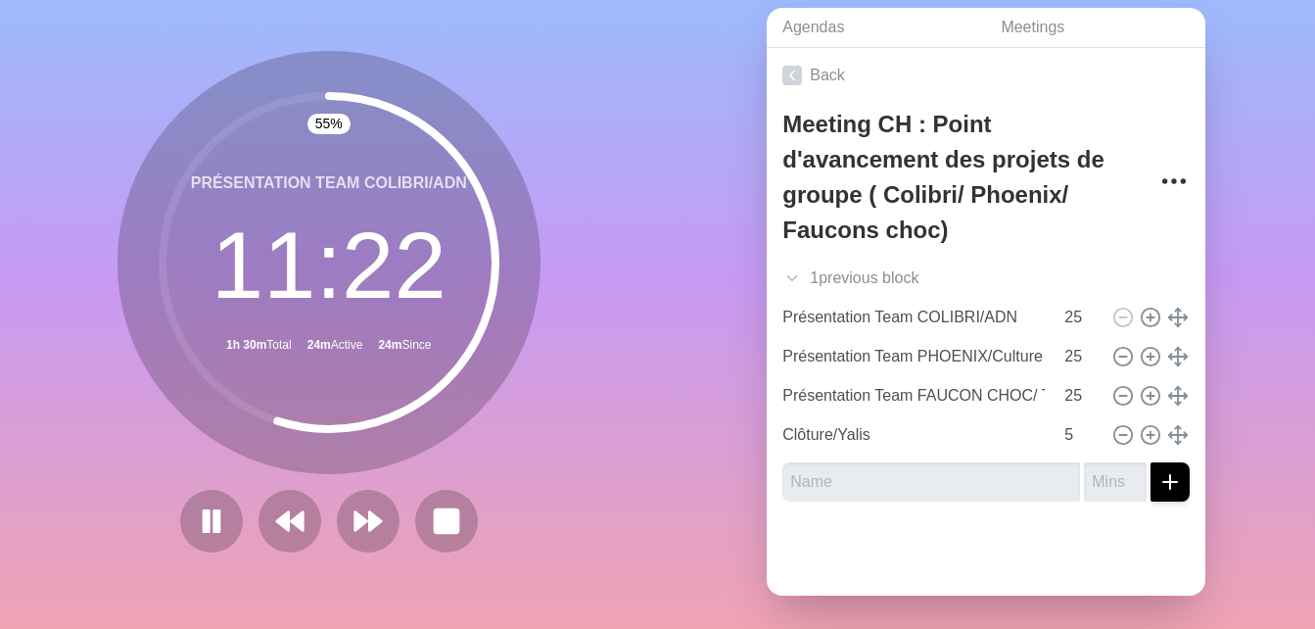
scroll to position [99, 0]
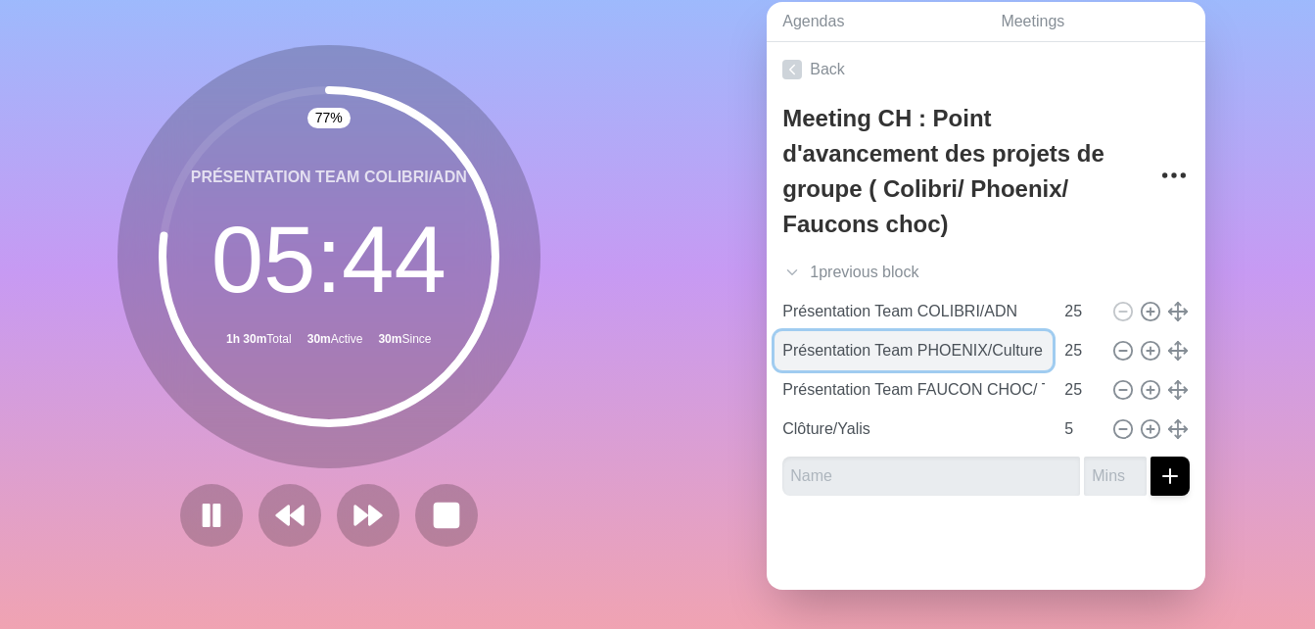
click at [986, 343] on input "Présentation Team PHOENIX/Culture de la perf" at bounding box center [913, 350] width 278 height 39
click at [880, 344] on input "Présentation Team PHOENIX/Culture de la perf" at bounding box center [913, 350] width 278 height 39
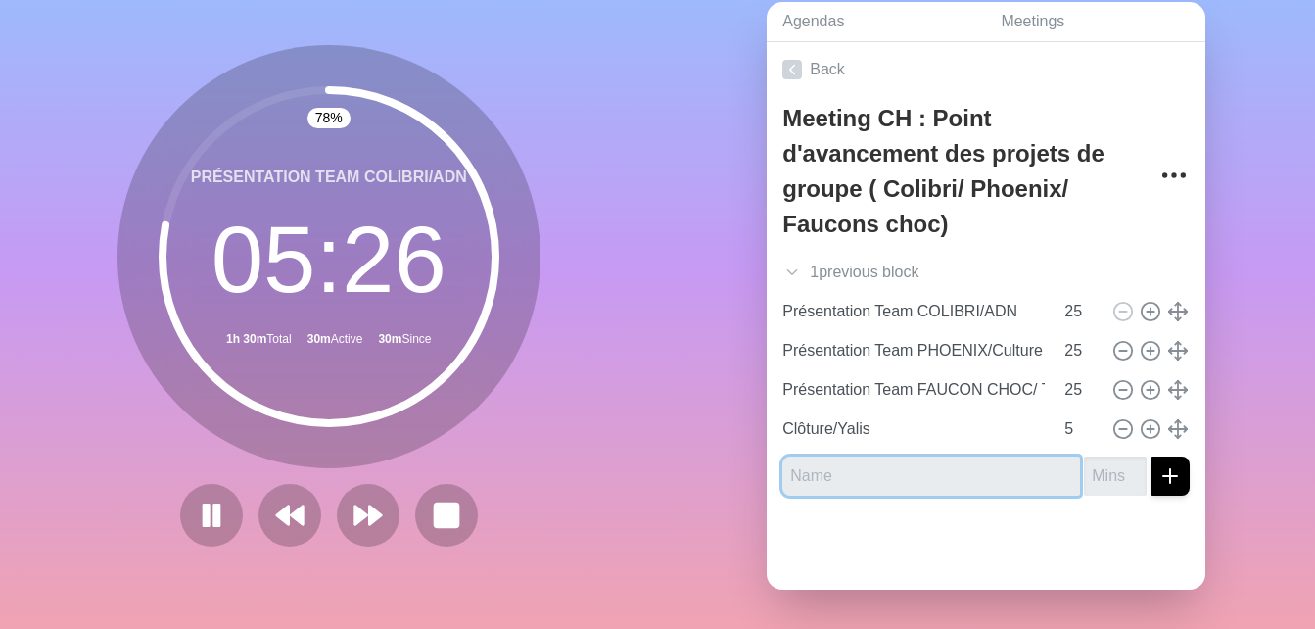
click at [917, 473] on input "text" at bounding box center [931, 475] width 298 height 39
click at [844, 520] on div at bounding box center [986, 550] width 439 height 78
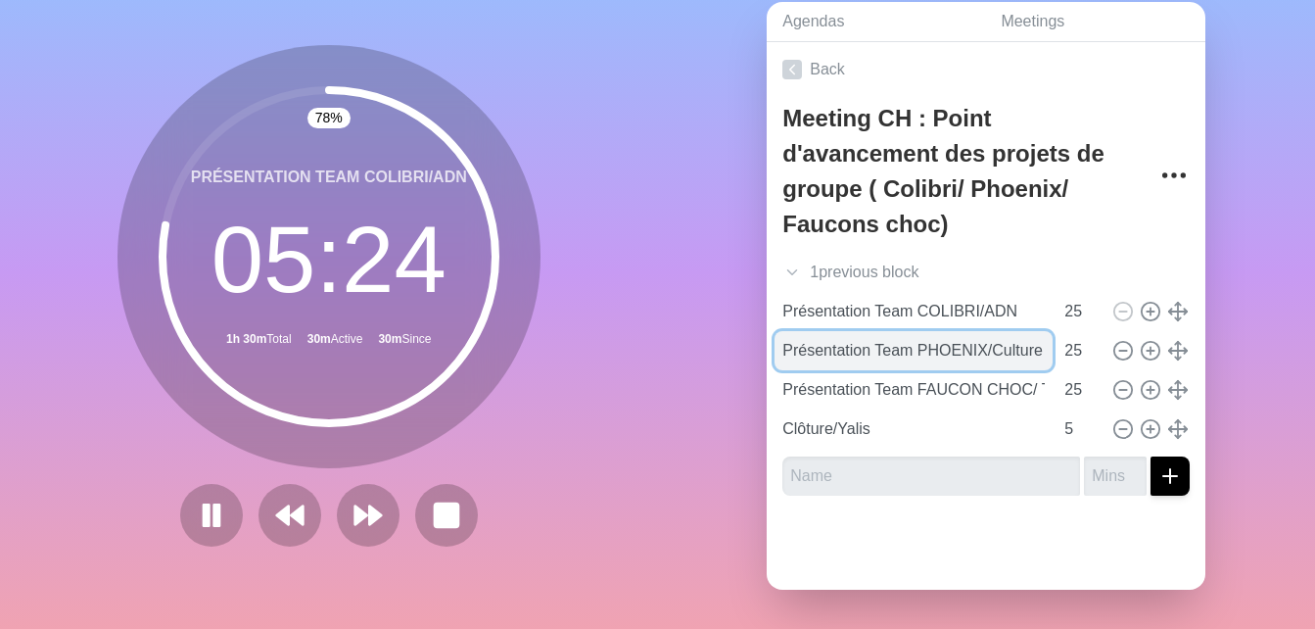
click at [870, 346] on input "Présentation Team PHOENIX/Culture de la perf" at bounding box center [913, 350] width 278 height 39
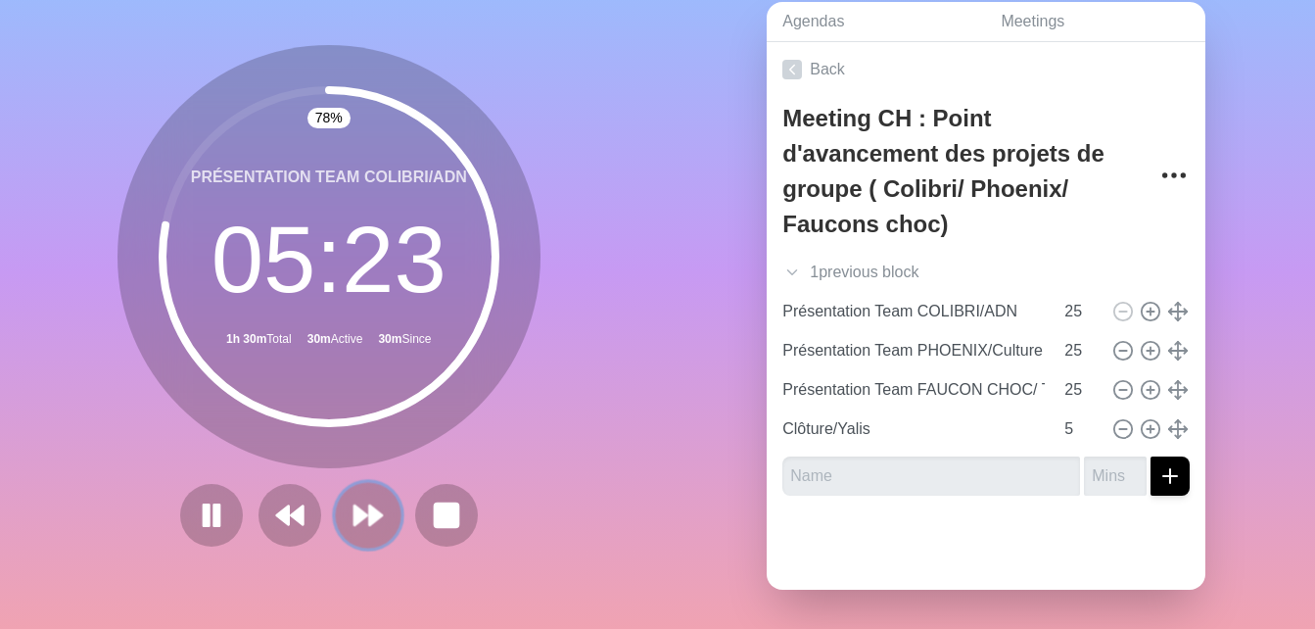
click at [379, 495] on button at bounding box center [368, 515] width 66 height 66
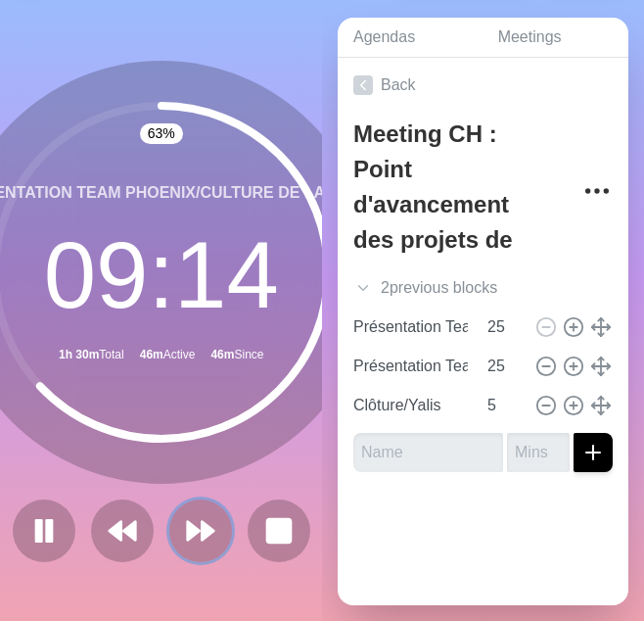
scroll to position [75, 0]
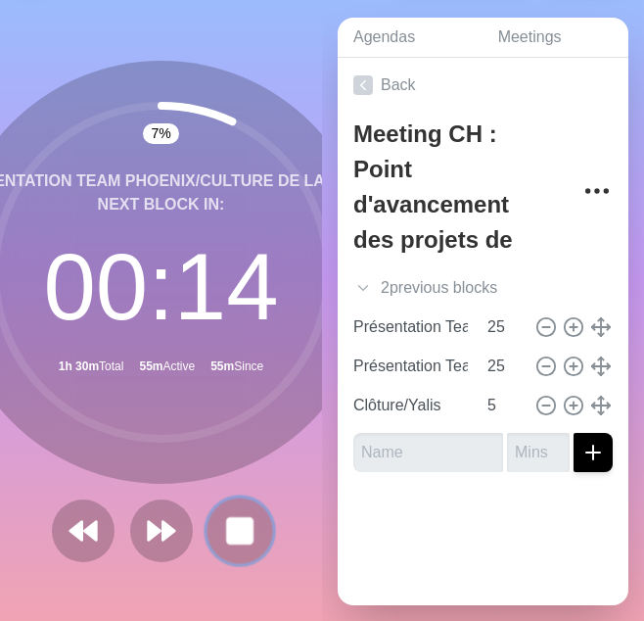
click at [240, 518] on rect at bounding box center [239, 530] width 24 height 24
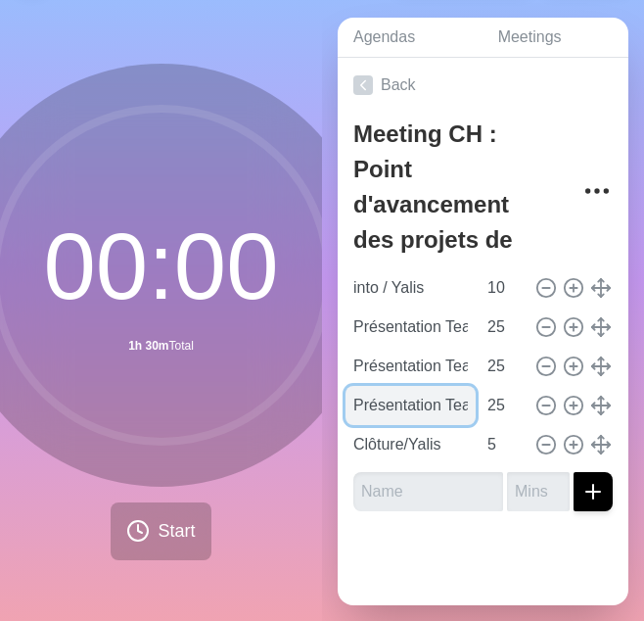
click at [416, 386] on input "Présentation Team FAUCON CHOC/ Talent" at bounding box center [411, 405] width 130 height 39
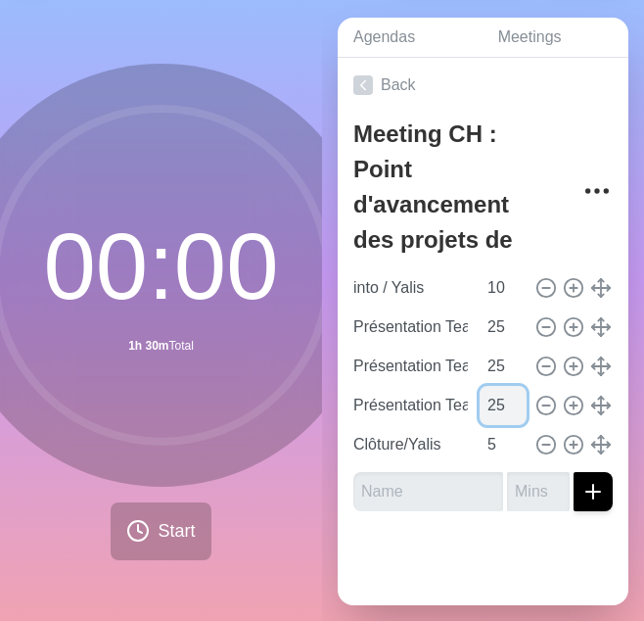
click at [491, 387] on input "25" at bounding box center [503, 405] width 47 height 39
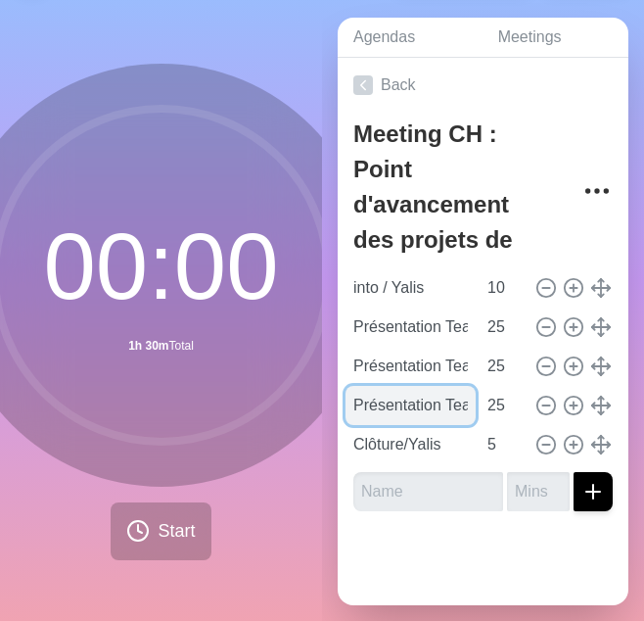
click at [425, 386] on input "Présentation Team FAUCON CHOC/ Talent" at bounding box center [411, 405] width 130 height 39
click at [377, 397] on input "Présentation Team FAUCON CHOC/ Talent" at bounding box center [411, 405] width 130 height 39
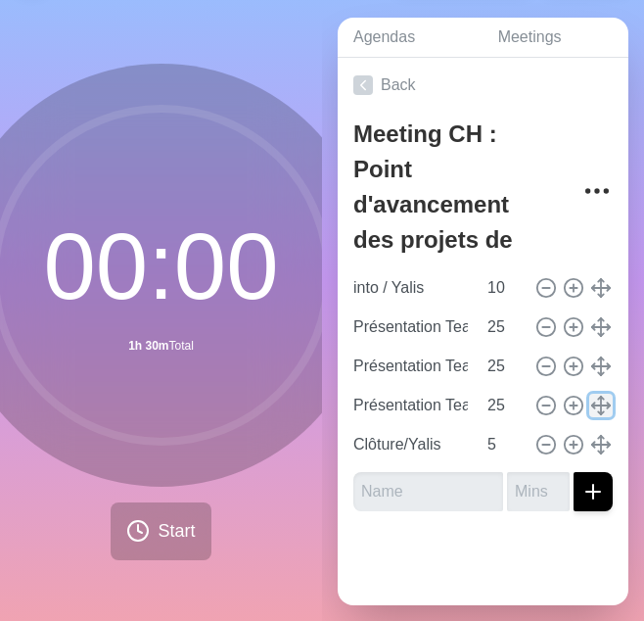
click at [594, 395] on icon at bounding box center [601, 406] width 22 height 22
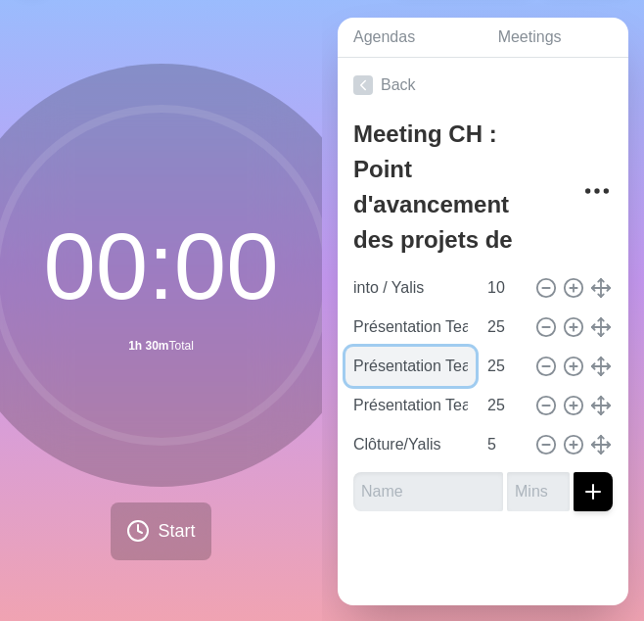
click at [392, 347] on input "Présentation Team PHOENIX/Culture de la perf" at bounding box center [411, 366] width 130 height 39
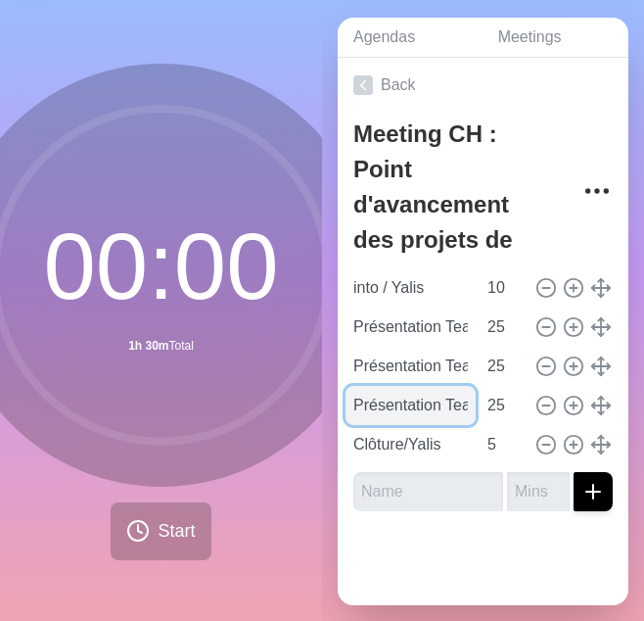
click at [400, 388] on input "Présentation Team FAUCON CHOC/ Talent" at bounding box center [411, 405] width 130 height 39
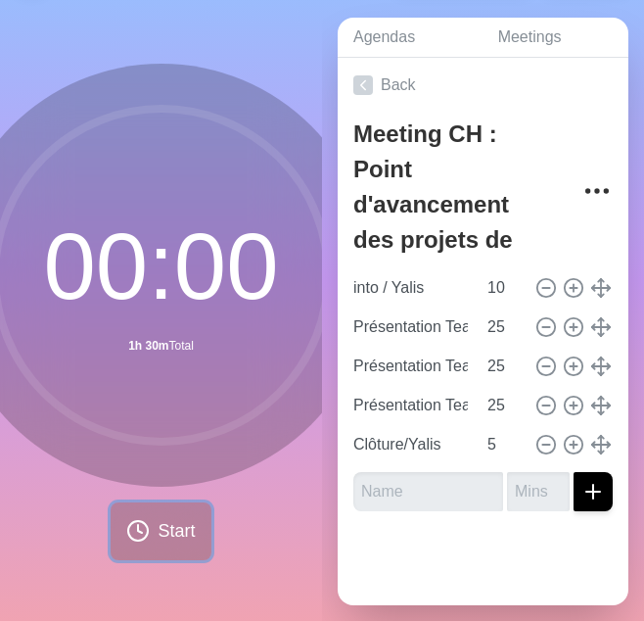
click at [160, 518] on span "Start" at bounding box center [176, 531] width 37 height 26
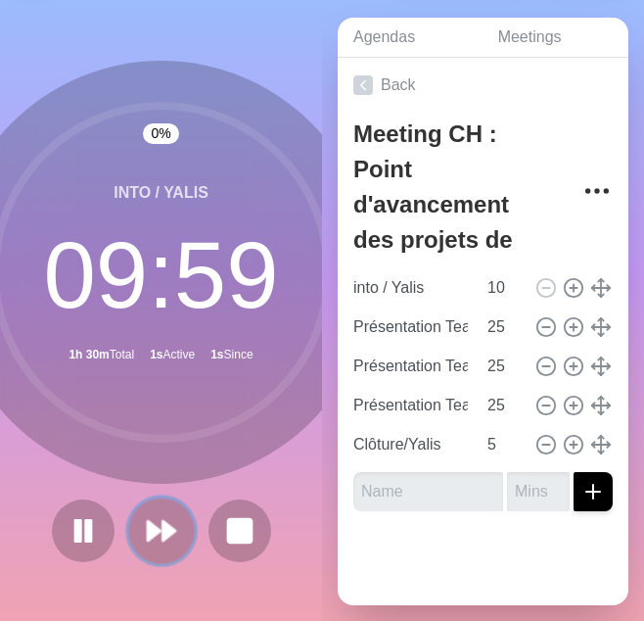
click at [176, 516] on button at bounding box center [161, 530] width 66 height 66
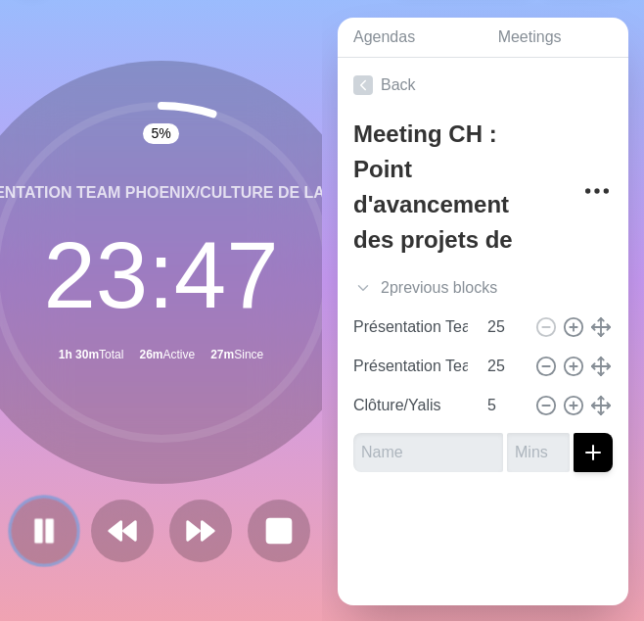
click at [46, 523] on rect at bounding box center [49, 531] width 6 height 22
